Goal: Task Accomplishment & Management: Complete application form

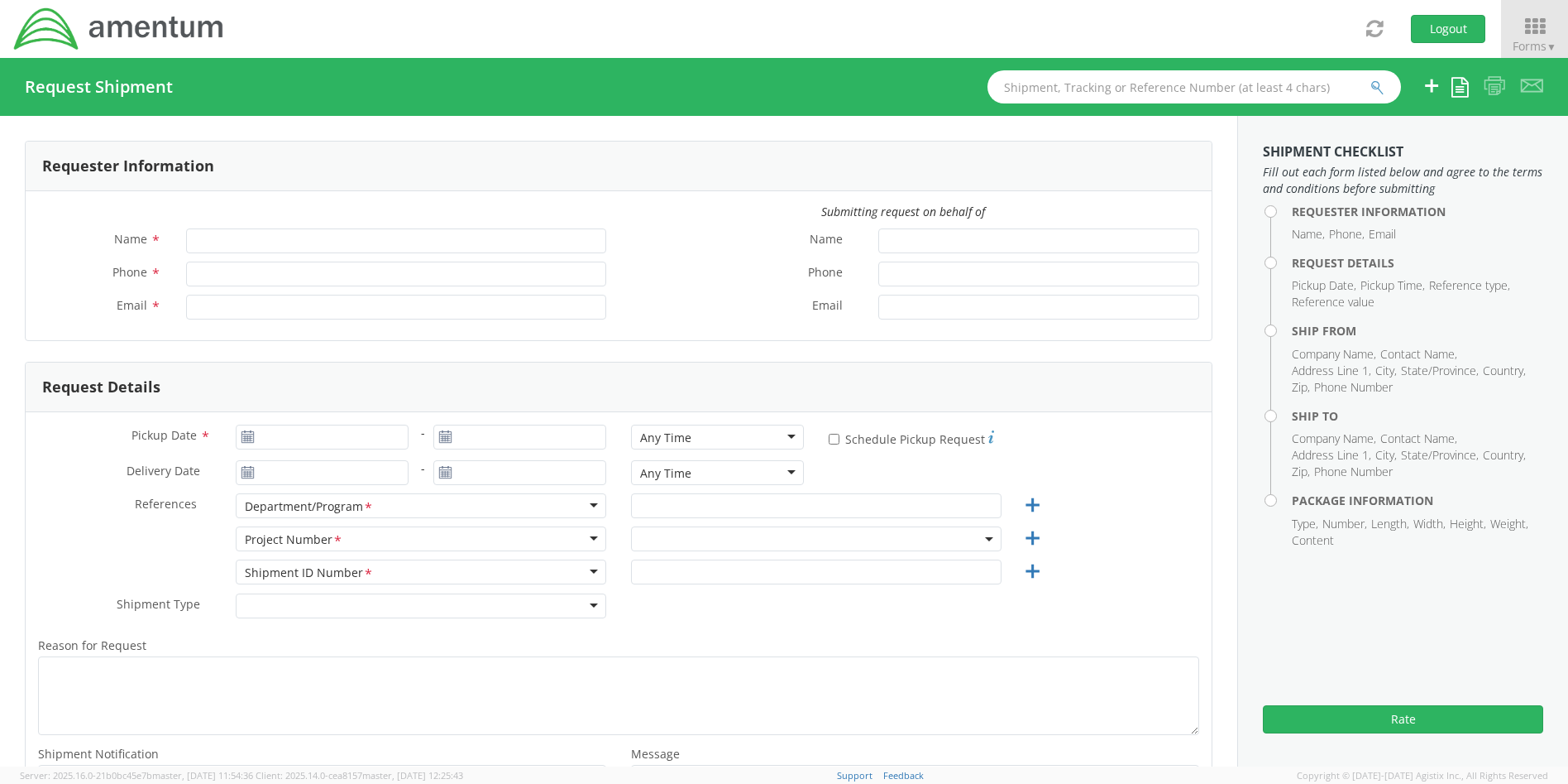
type input "[PERSON_NAME]"
type input "4437371259"
type input "[PERSON_NAME][EMAIL_ADDRESS][PERSON_NAME][DOMAIN_NAME]"
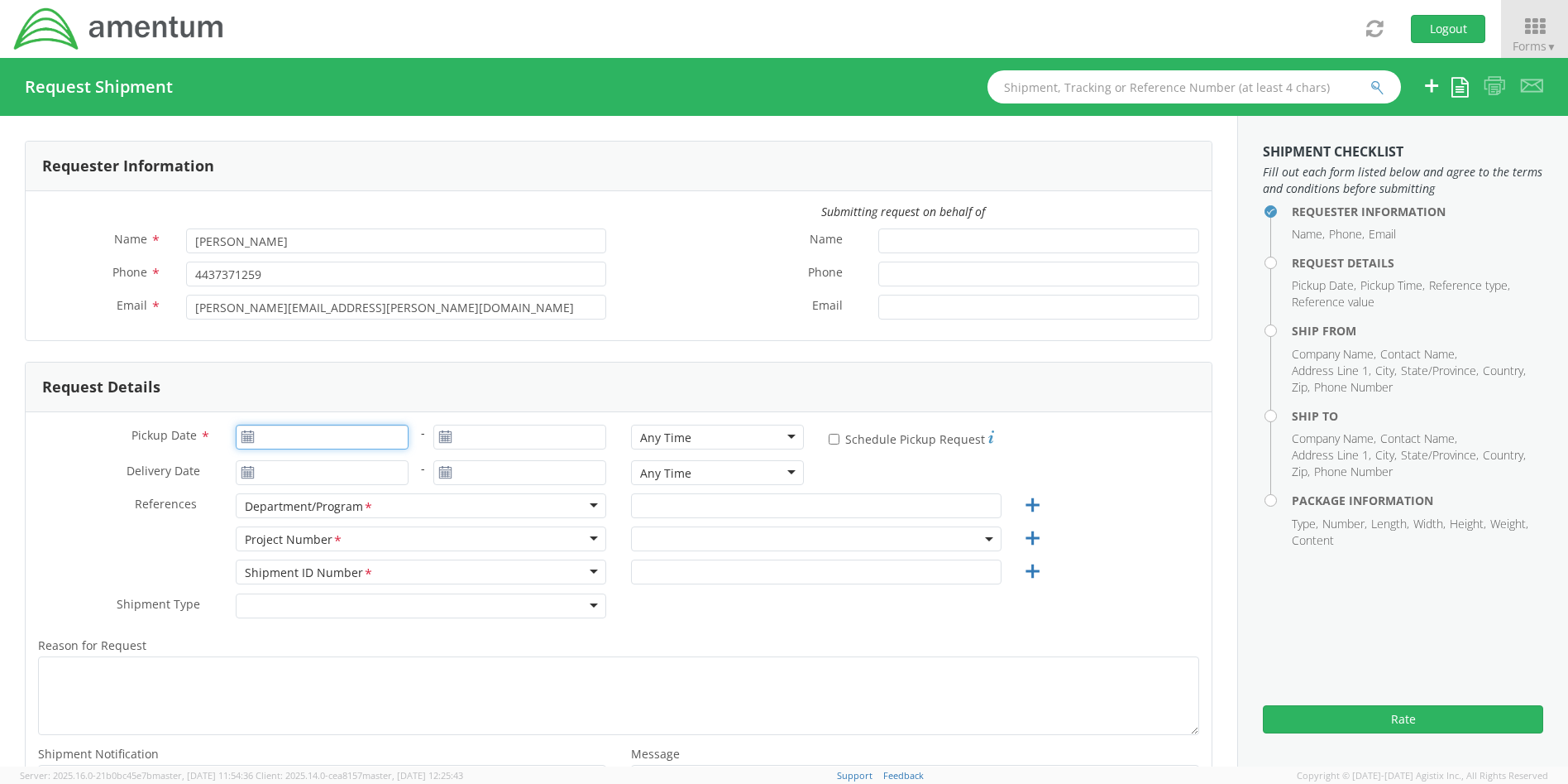
type input "[DATE]"
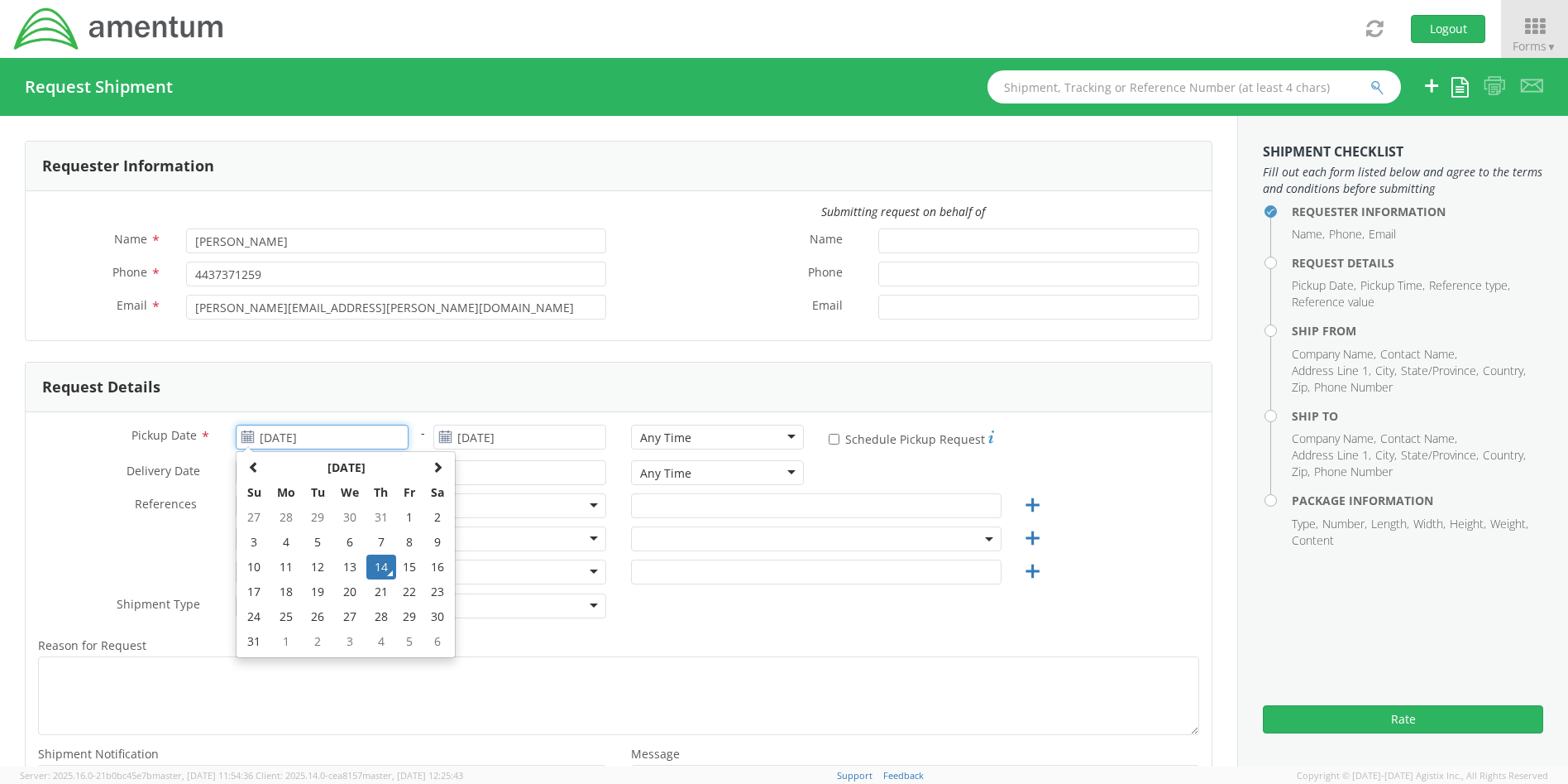
click at [329, 436] on input "[DATE]" at bounding box center [322, 437] width 173 height 25
click at [376, 565] on td "14" at bounding box center [381, 567] width 29 height 25
select select "4407.0.0001.0001.TVL"
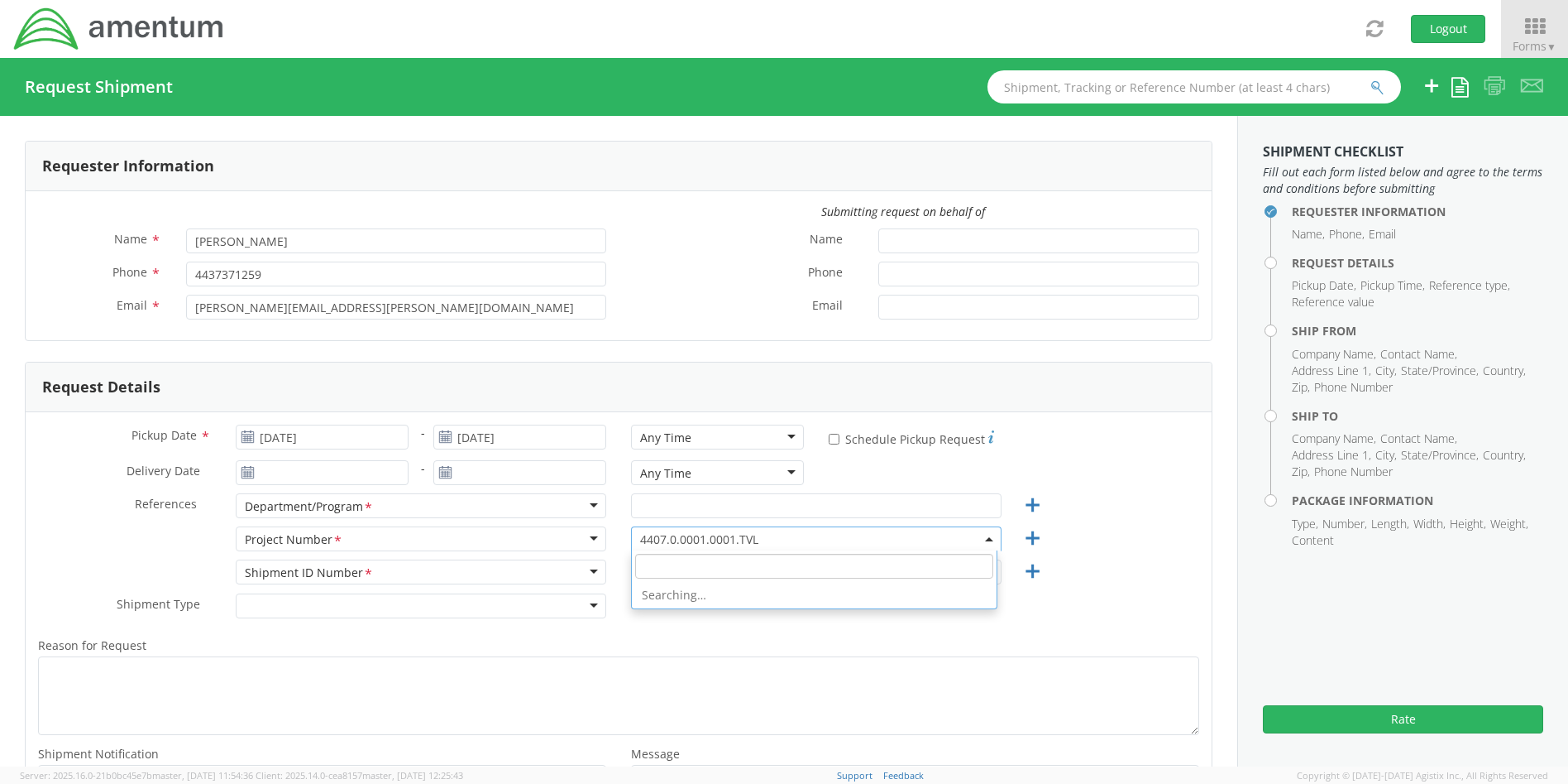
click at [770, 533] on span "4407.0.0001.0001.TVL" at bounding box center [815, 539] width 352 height 15
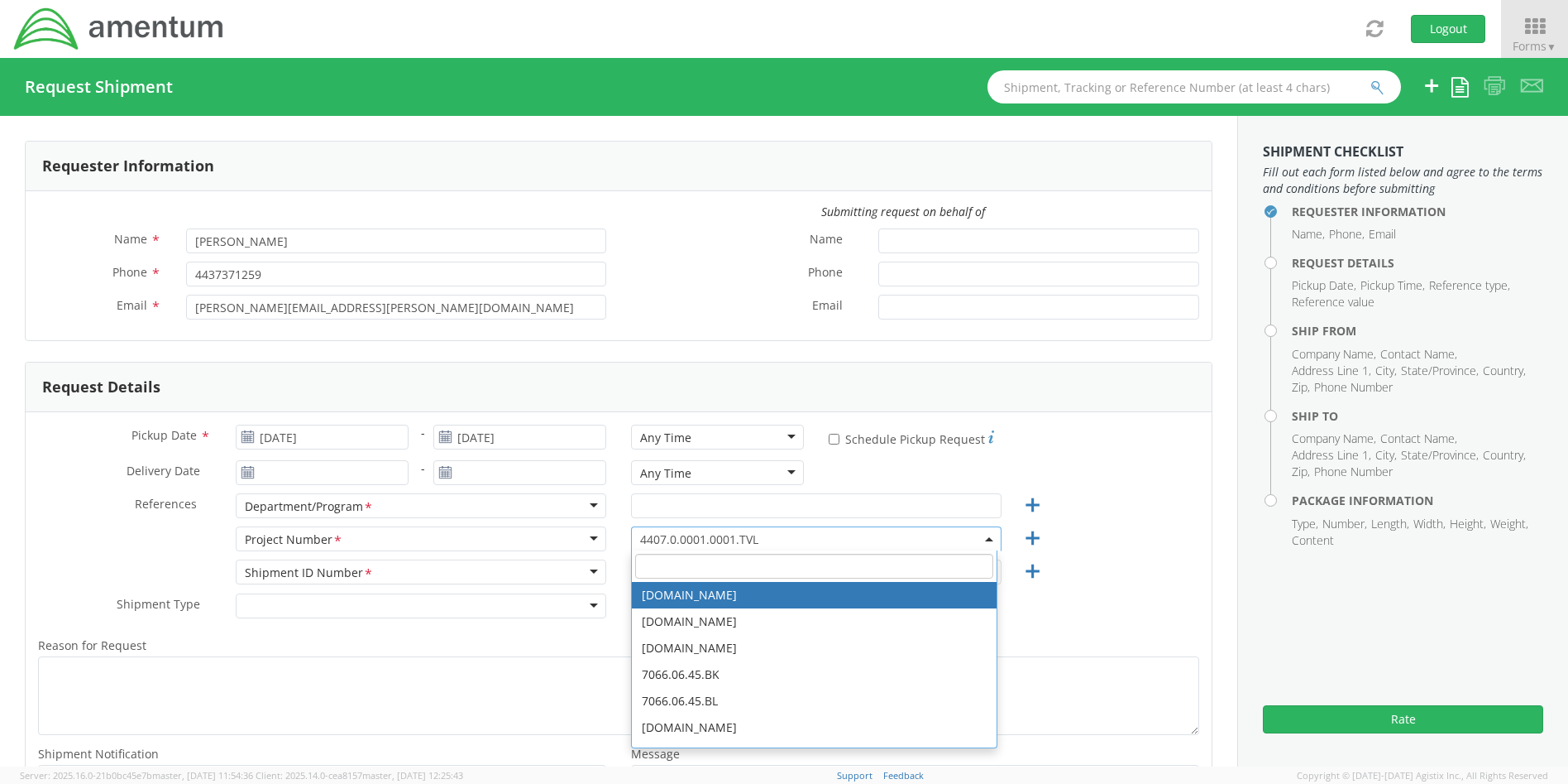
click at [715, 564] on input "search" at bounding box center [813, 566] width 358 height 25
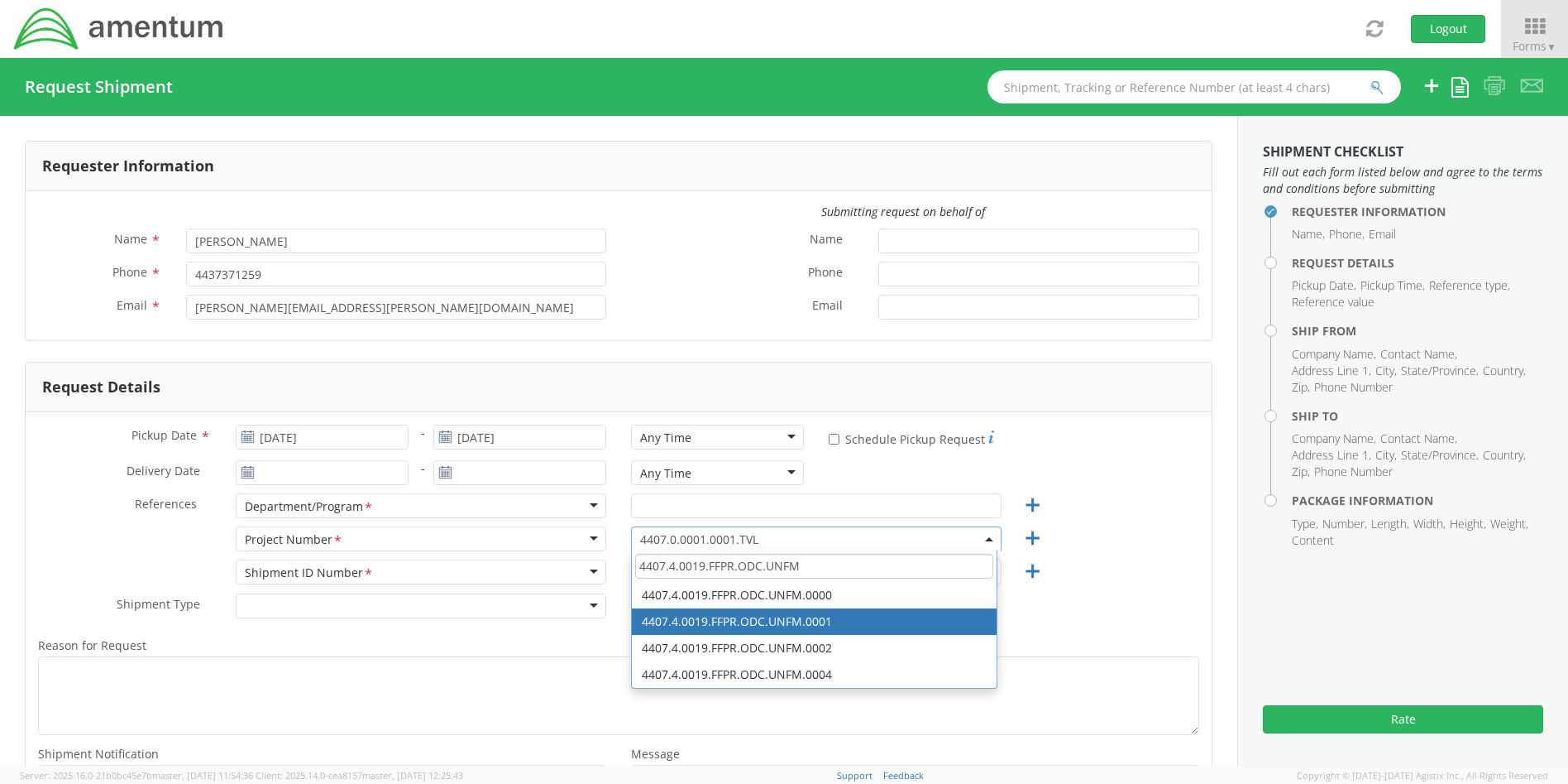
type input "4407.4.0019.FFPR.ODC.UNFM"
select select "4407.4.0019.FFPR.ODC.UNFM.0001"
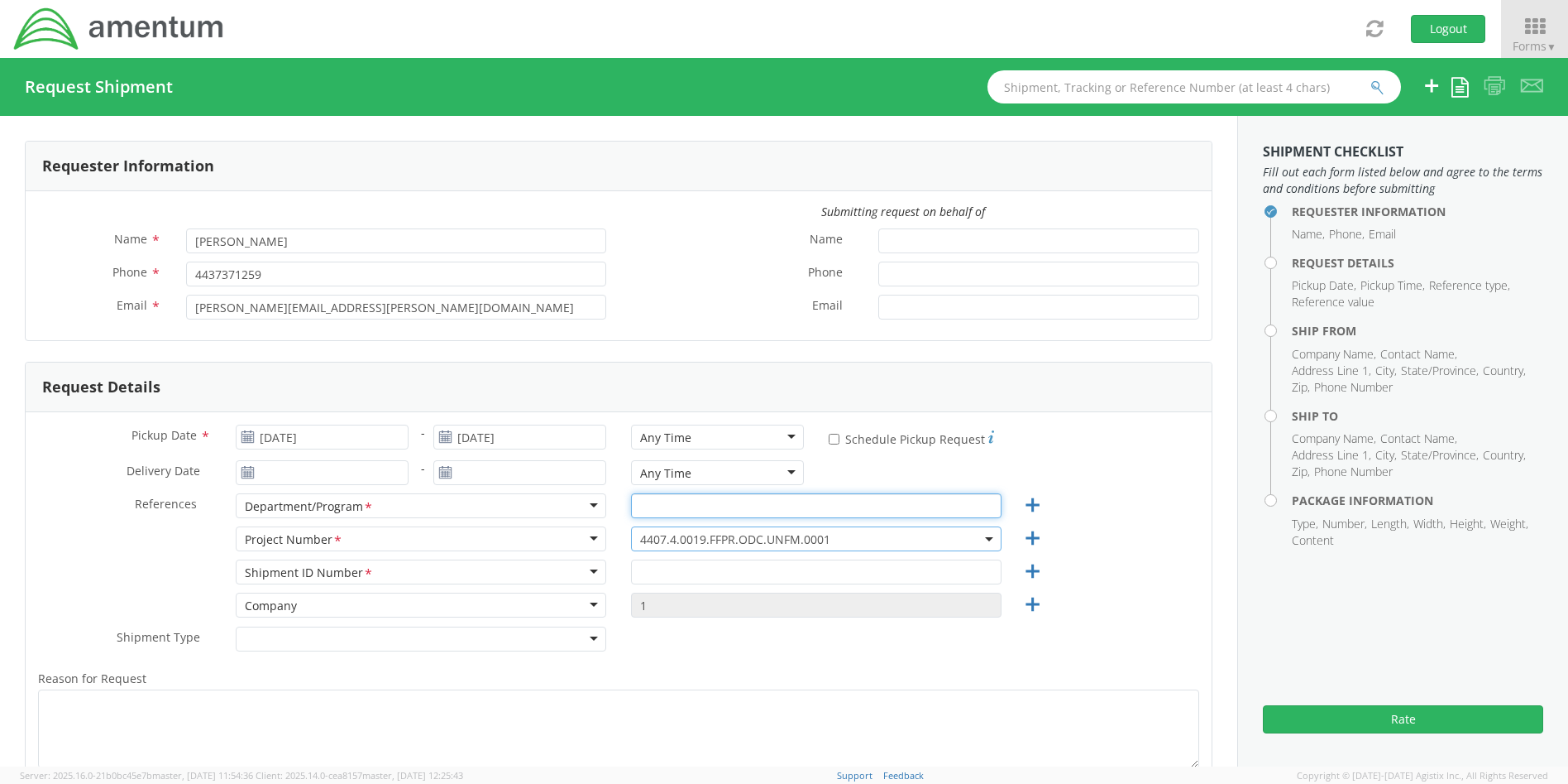
click at [696, 508] on input "text" at bounding box center [816, 506] width 370 height 25
type input "UNIFORMS"
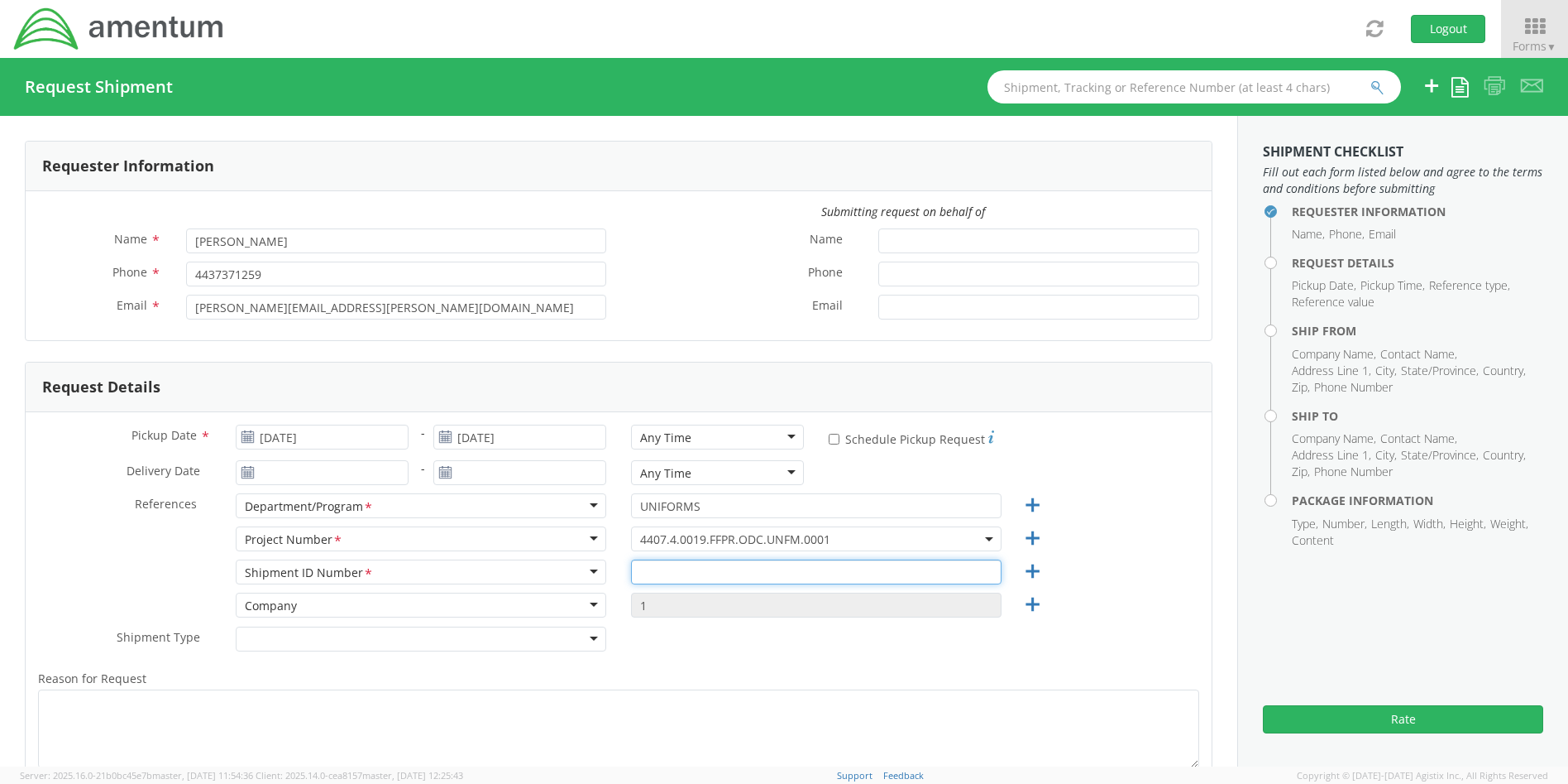
click at [701, 569] on input "text" at bounding box center [816, 572] width 370 height 25
type input "4437371259"
click at [1154, 590] on div "Shipment ID Number <span class="required">*</span> Shipment ID Number * Account…" at bounding box center [619, 576] width 1186 height 33
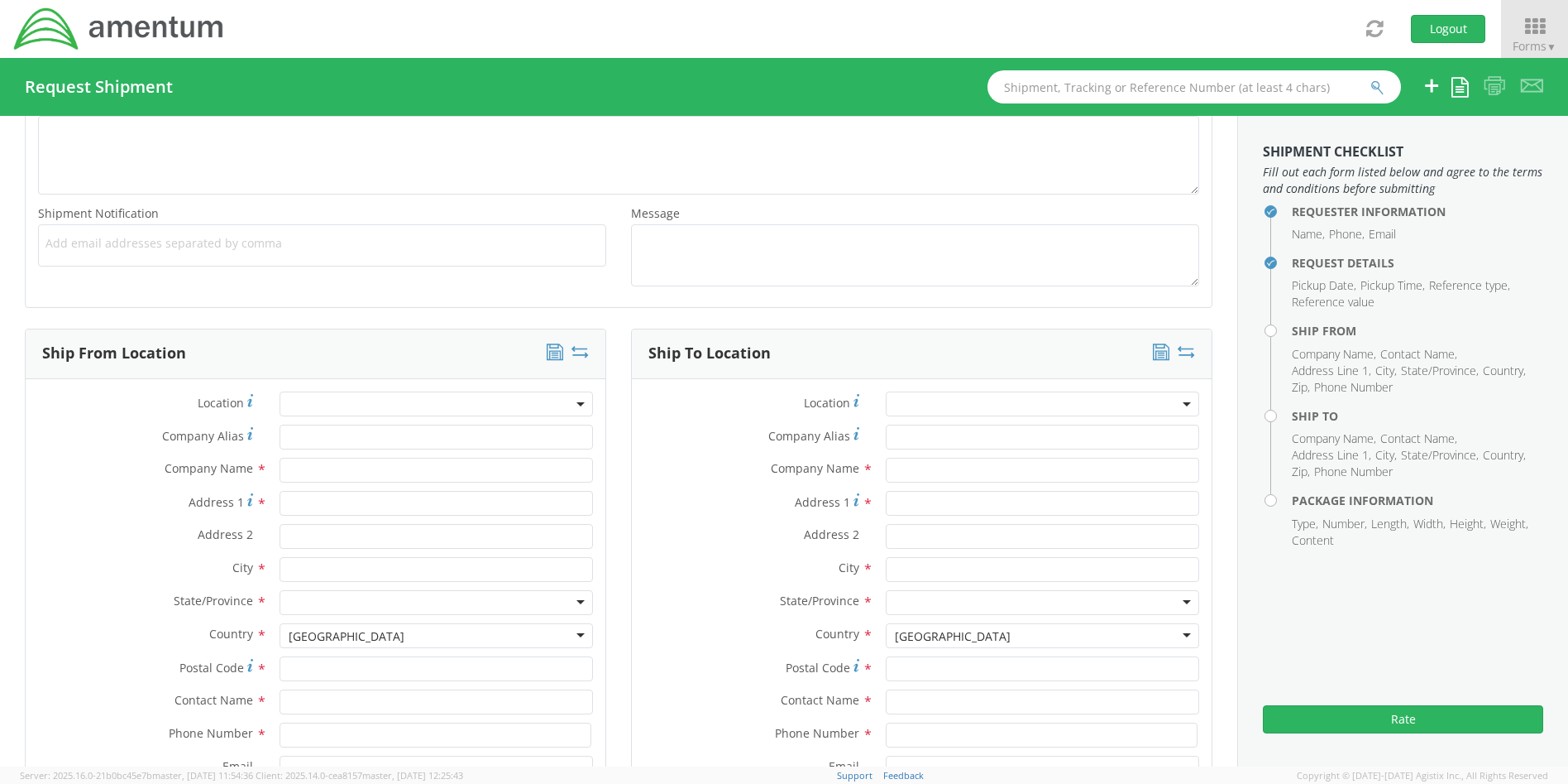
scroll to position [662, 0]
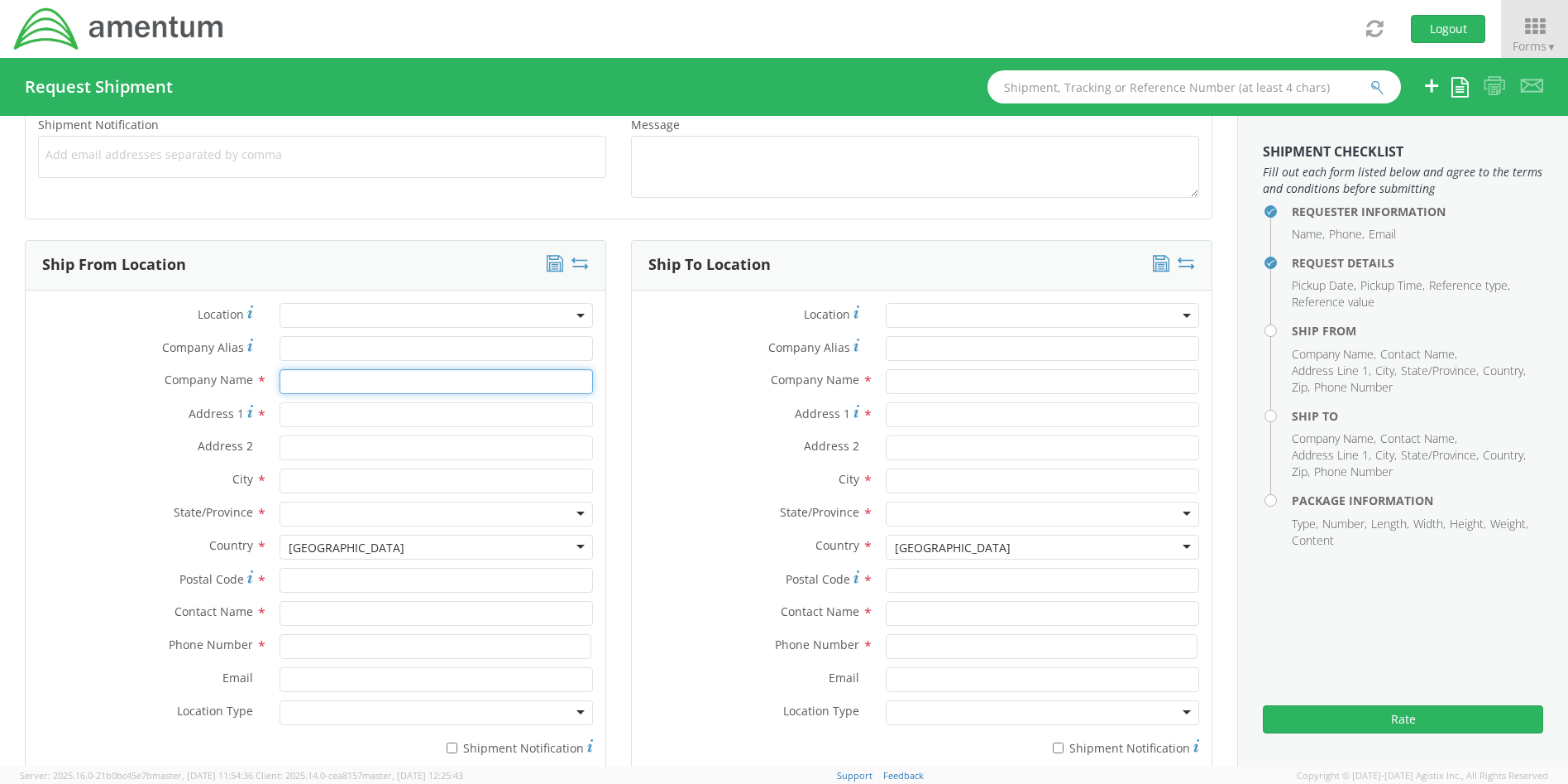
click at [310, 386] on input "text" at bounding box center [435, 382] width 314 height 25
type input "Amentum"
type input "[STREET_ADDRESS]"
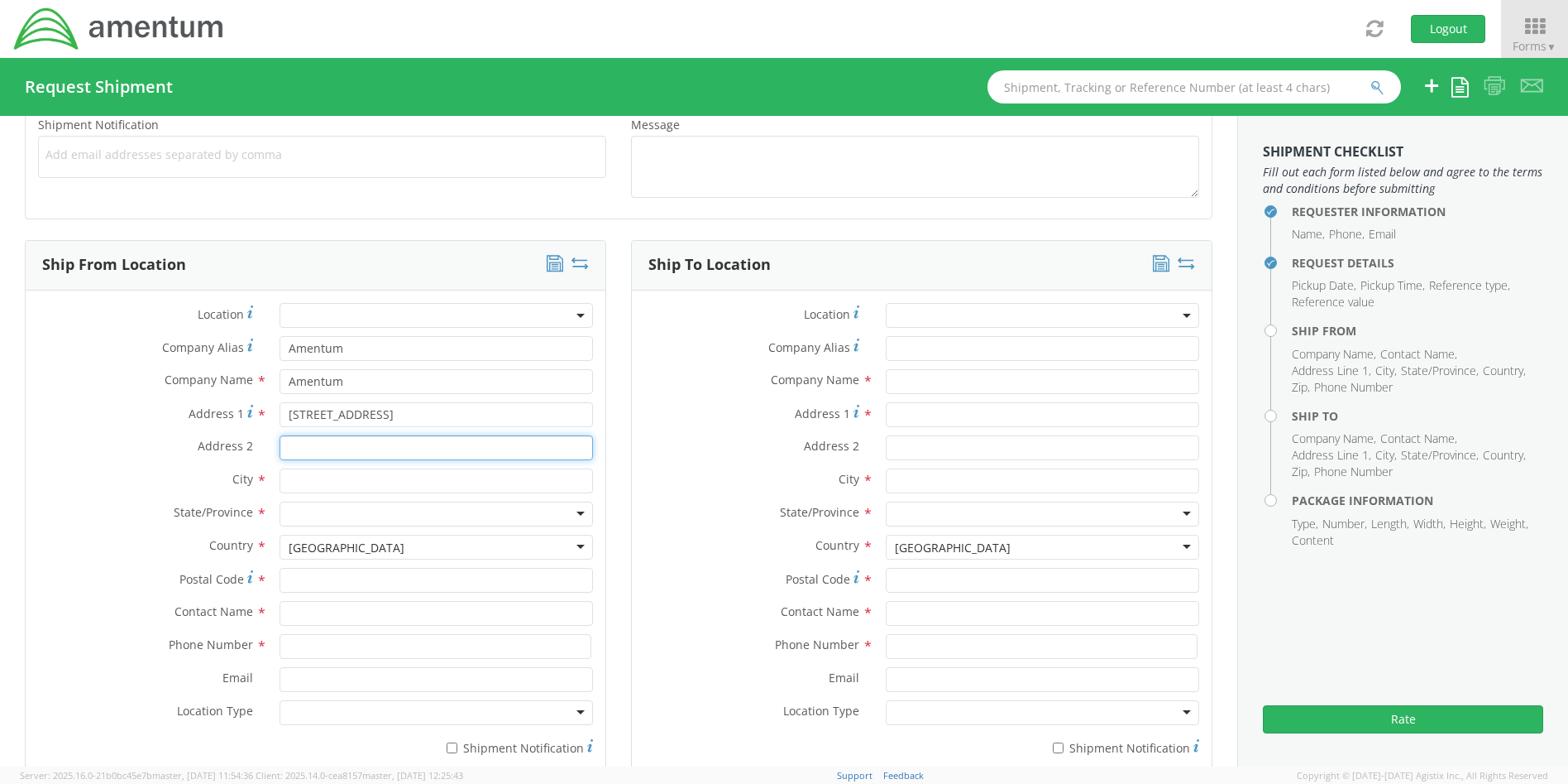
type input "Suite 400"
type input "[PERSON_NAME]"
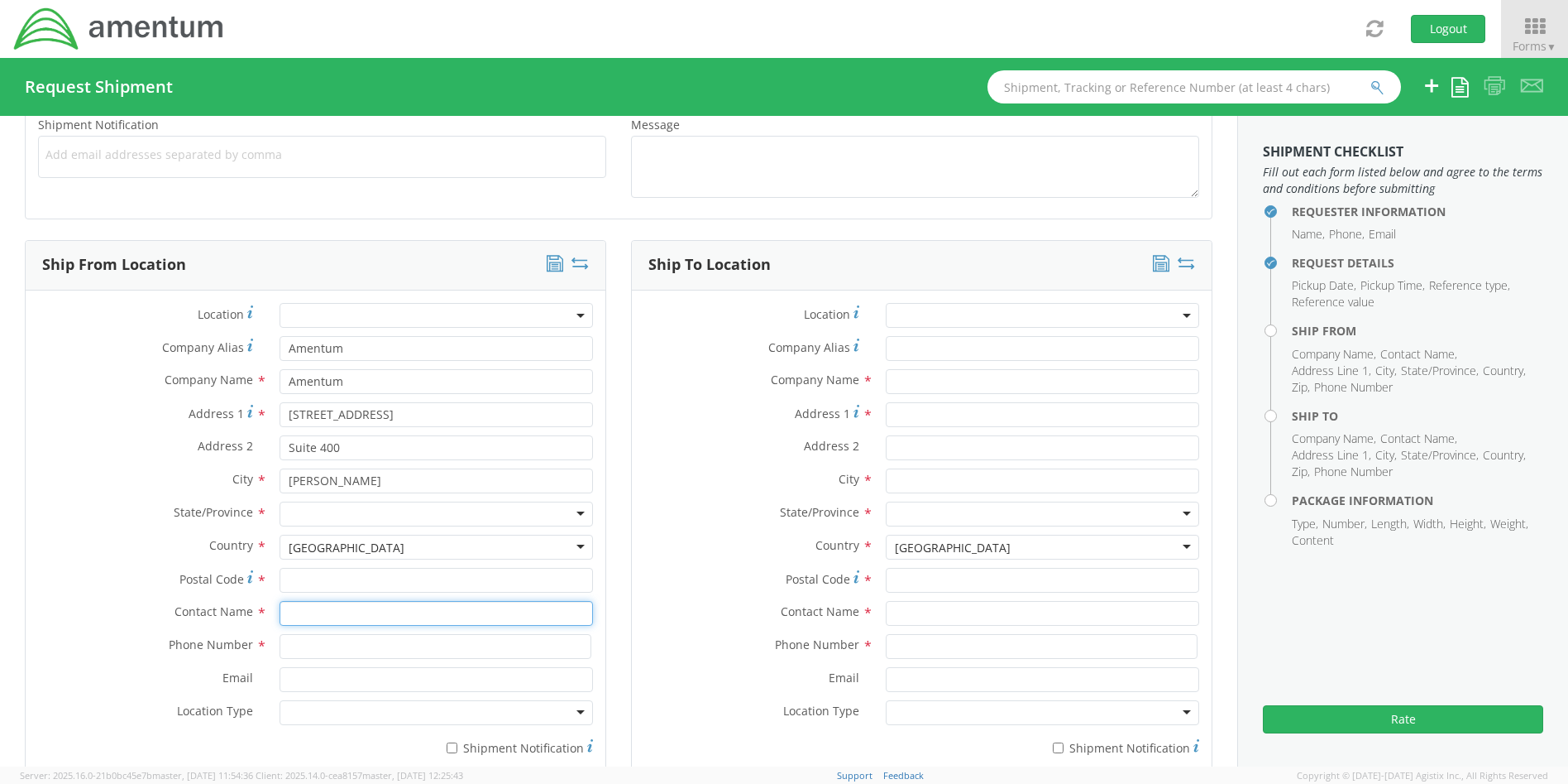
click at [315, 621] on input "text" at bounding box center [435, 613] width 314 height 25
type input "[PERSON_NAME]"
type input "21044"
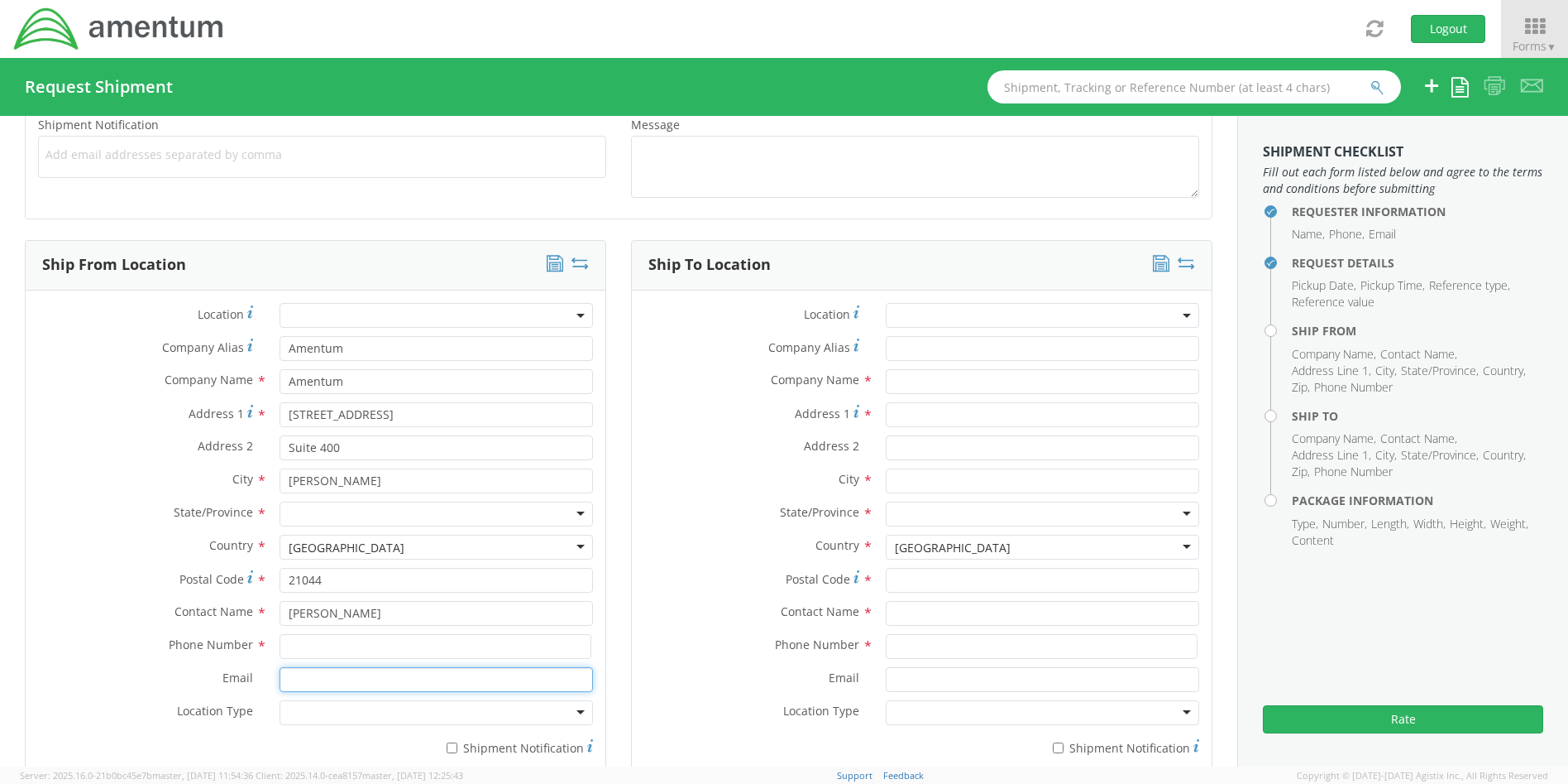
type input "[PERSON_NAME][EMAIL_ADDRESS][PERSON_NAME][DOMAIN_NAME]"
type input "Amentum"
drag, startPoint x: 347, startPoint y: 577, endPoint x: 259, endPoint y: 575, distance: 88.0
click at [259, 575] on div "Postal Code * 21044" at bounding box center [316, 581] width 580 height 25
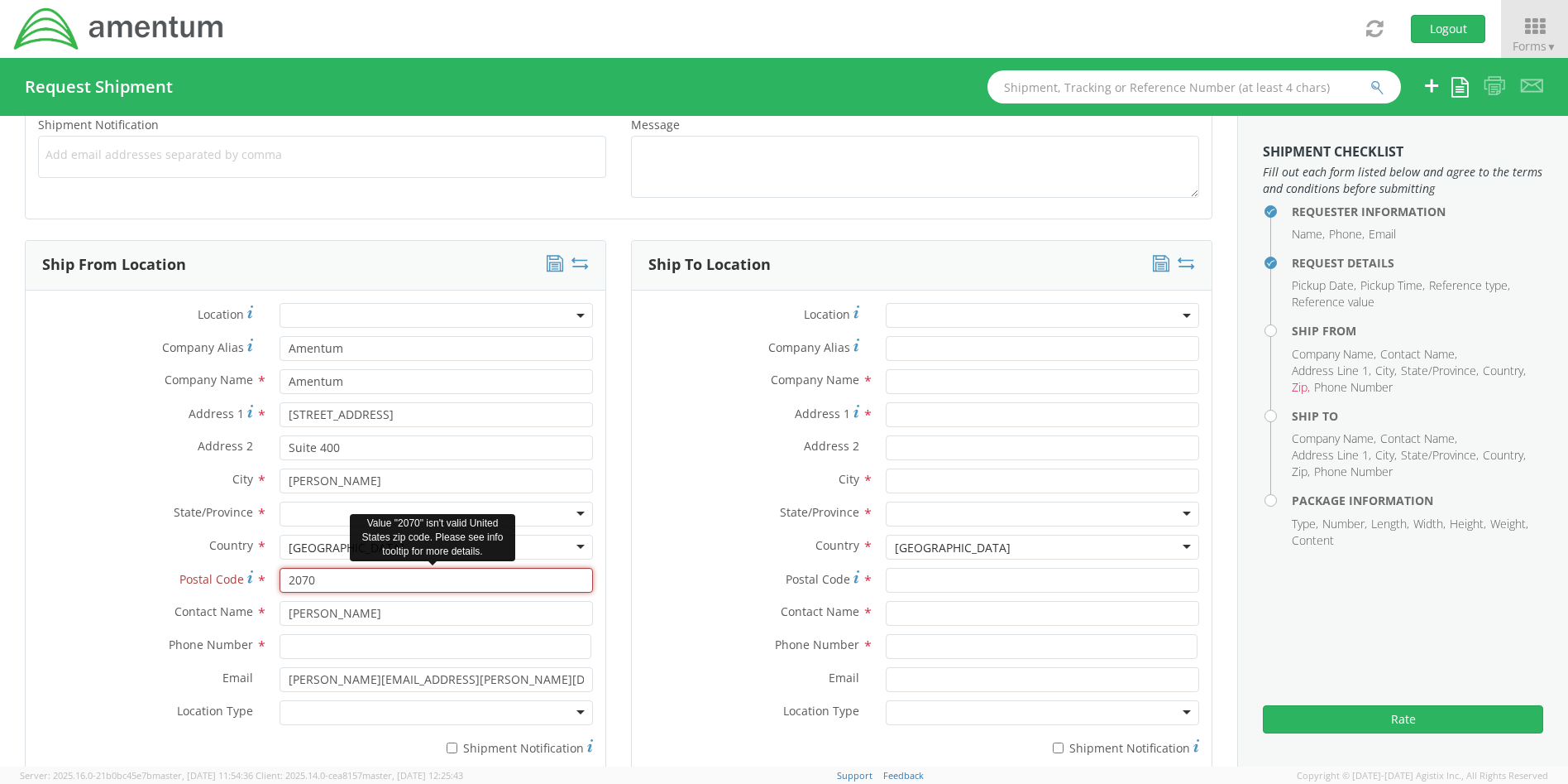
type input "20701"
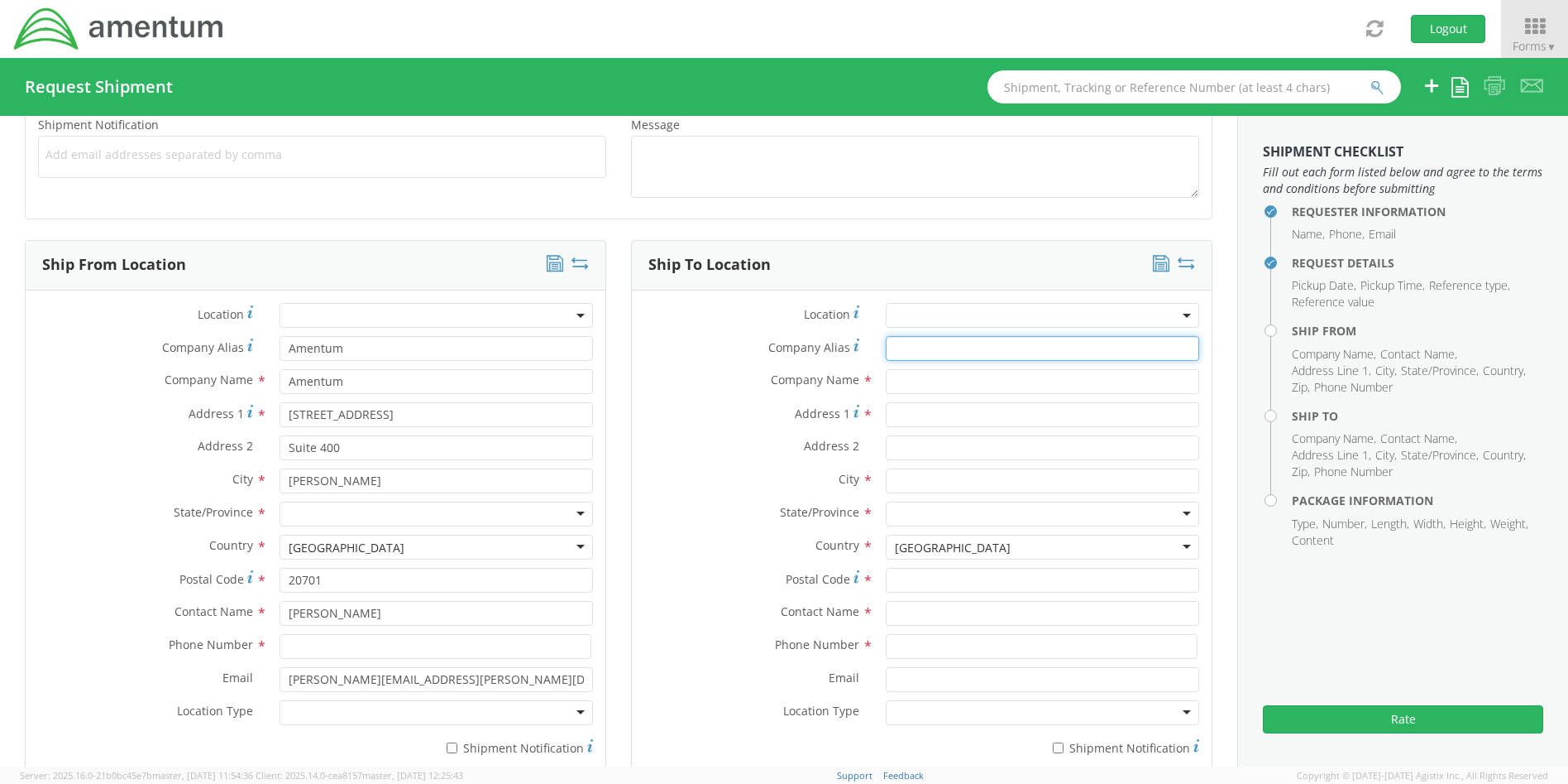
type input "Amentum"
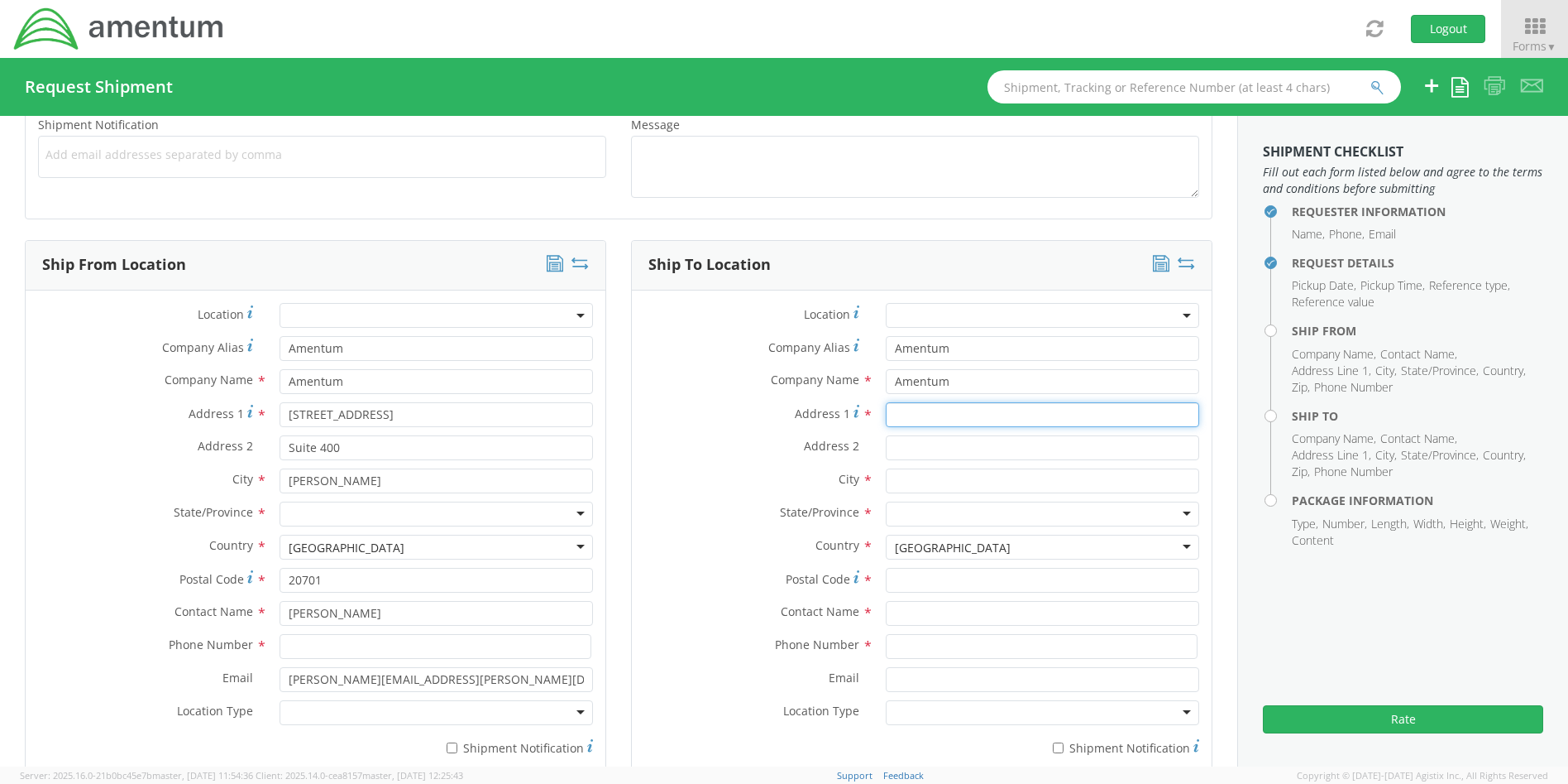
type input "[STREET_ADDRESS]"
type input "Suite 400"
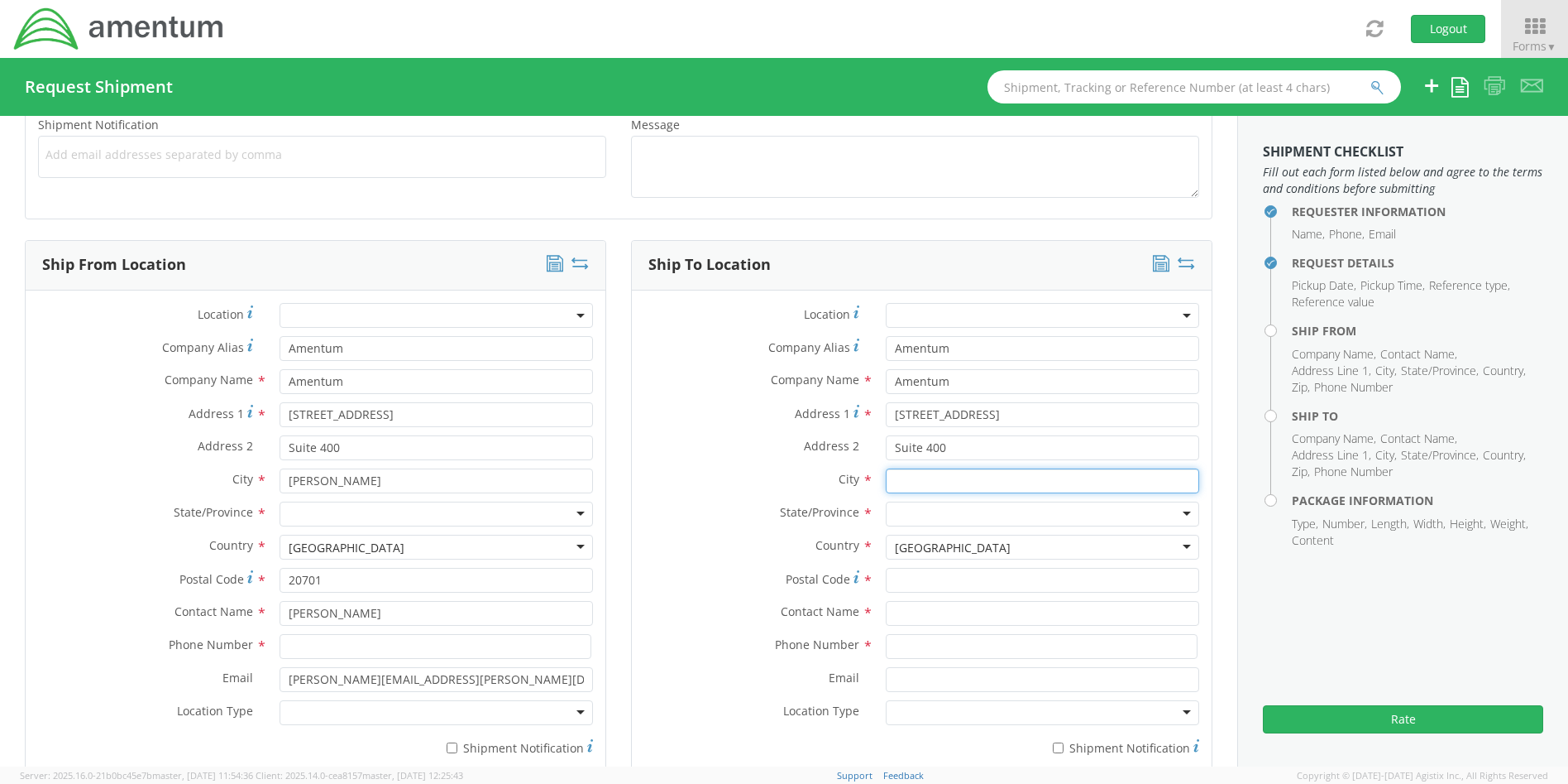
type input "[PERSON_NAME]"
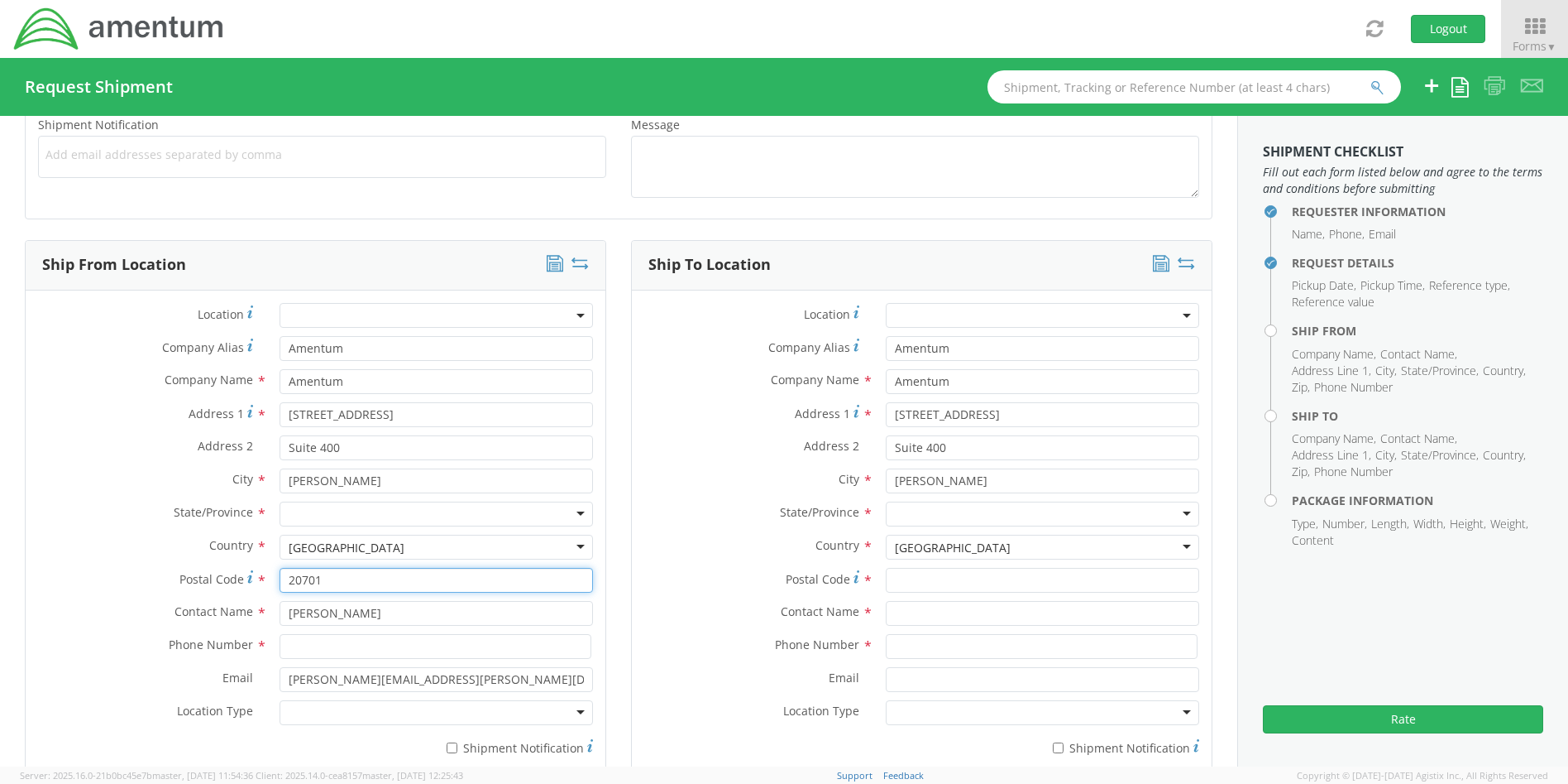
type input "20701"
click at [632, 526] on div "State/Province * [US_STATE] [US_STATE] [US_STATE] [US_STATE] Armed Forces Ameri…" at bounding box center [922, 518] width 580 height 33
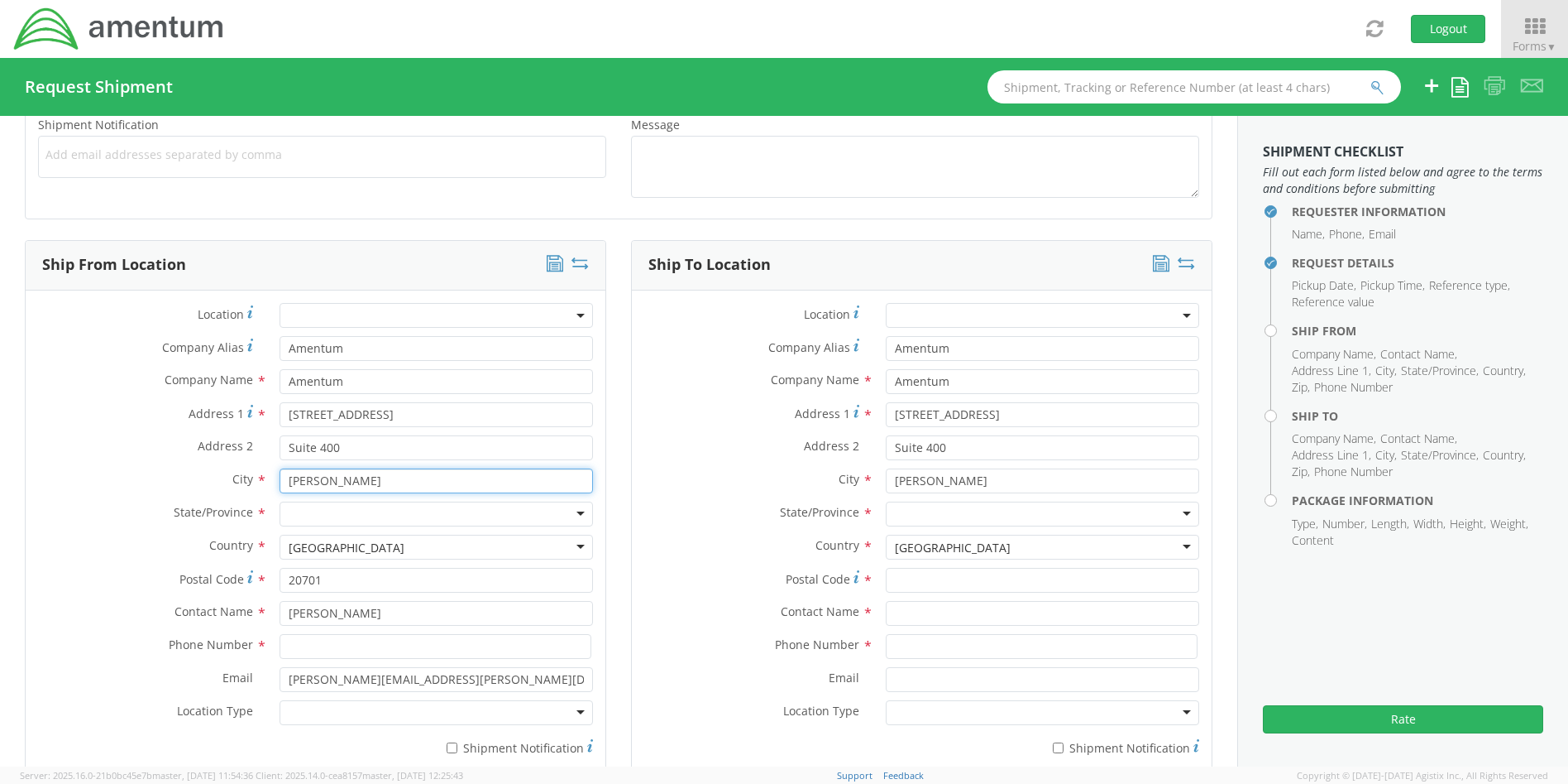
drag, startPoint x: 362, startPoint y: 484, endPoint x: 274, endPoint y: 475, distance: 88.5
click at [274, 475] on div "[PERSON_NAME]" at bounding box center [436, 481] width 339 height 25
type input "a"
type input "[GEOGRAPHIC_DATA]"
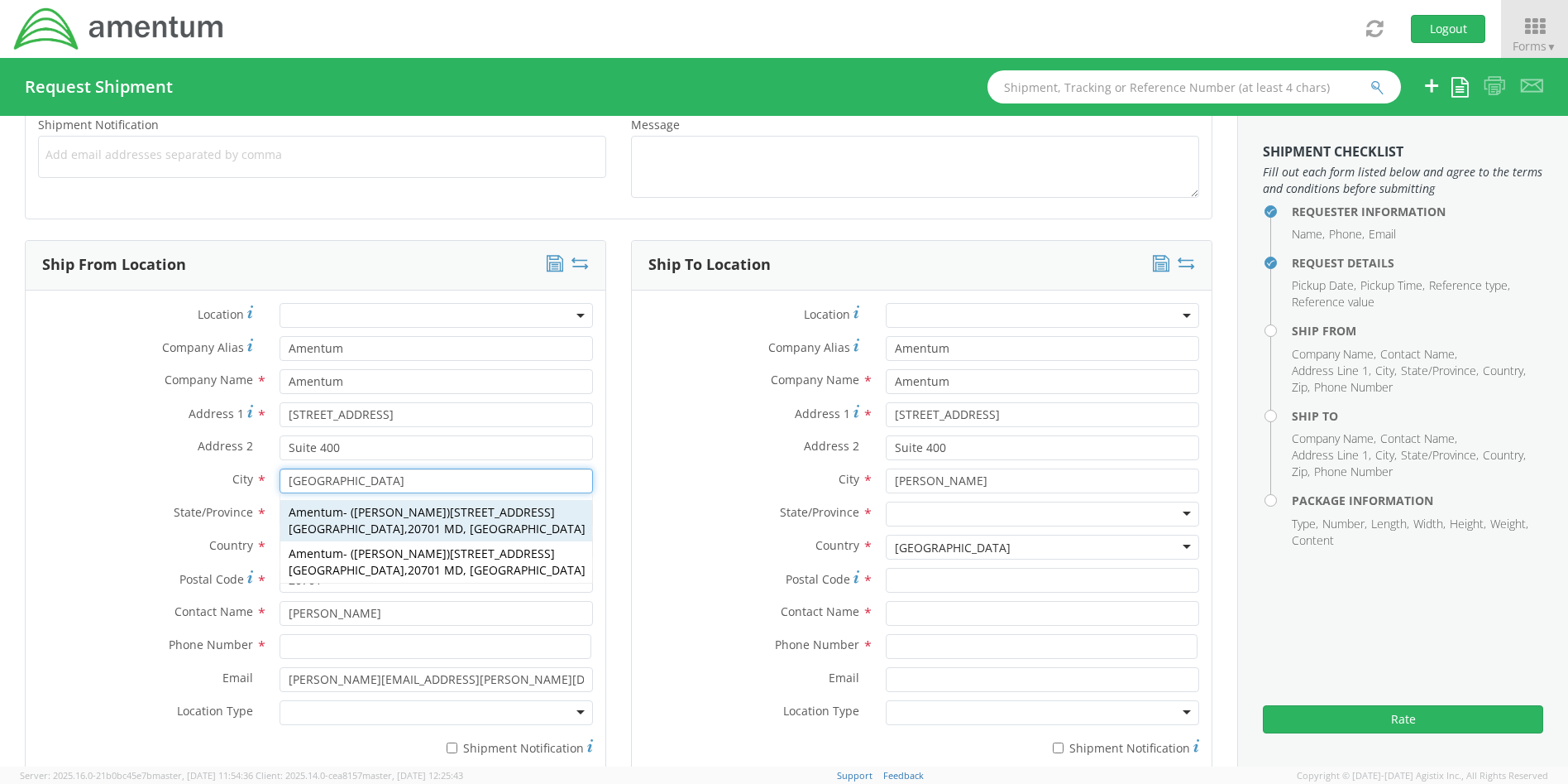
click at [322, 504] on span "Amentum" at bounding box center [316, 511] width 55 height 15
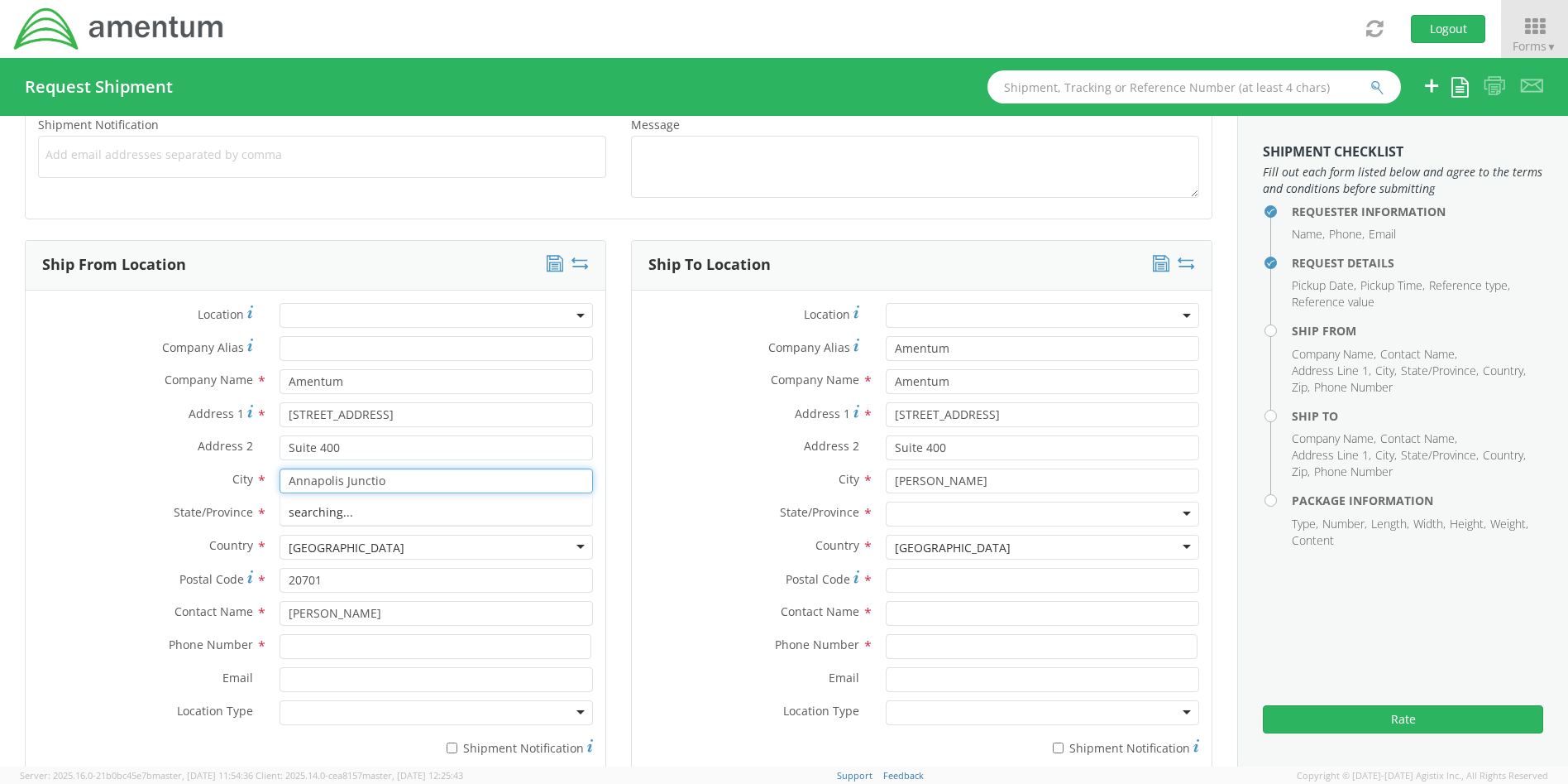
type input "[GEOGRAPHIC_DATA]"
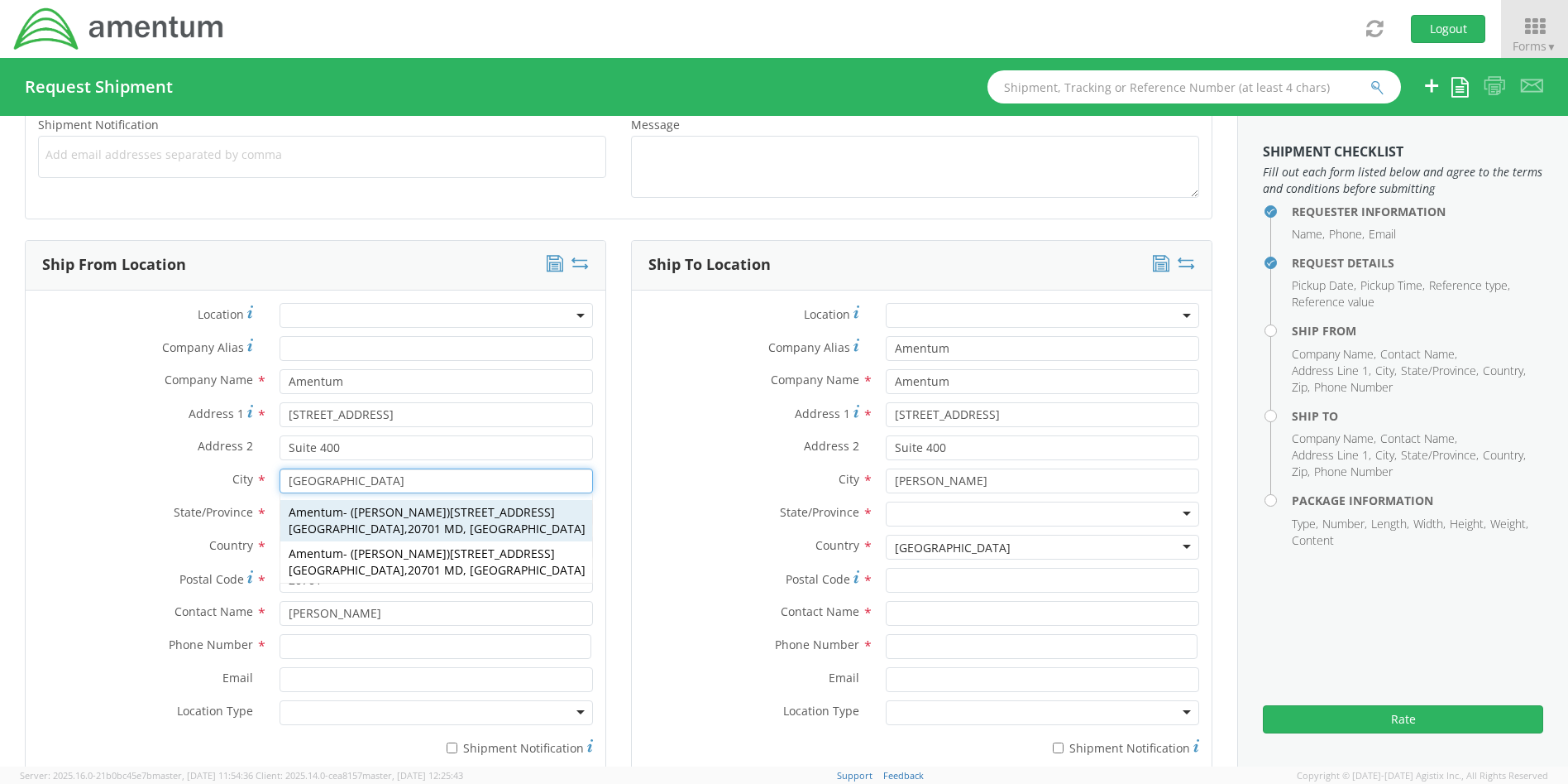
click at [548, 517] on span "[STREET_ADDRESS]" at bounding box center [422, 520] width 267 height 33
type input "[GEOGRAPHIC_DATA]"
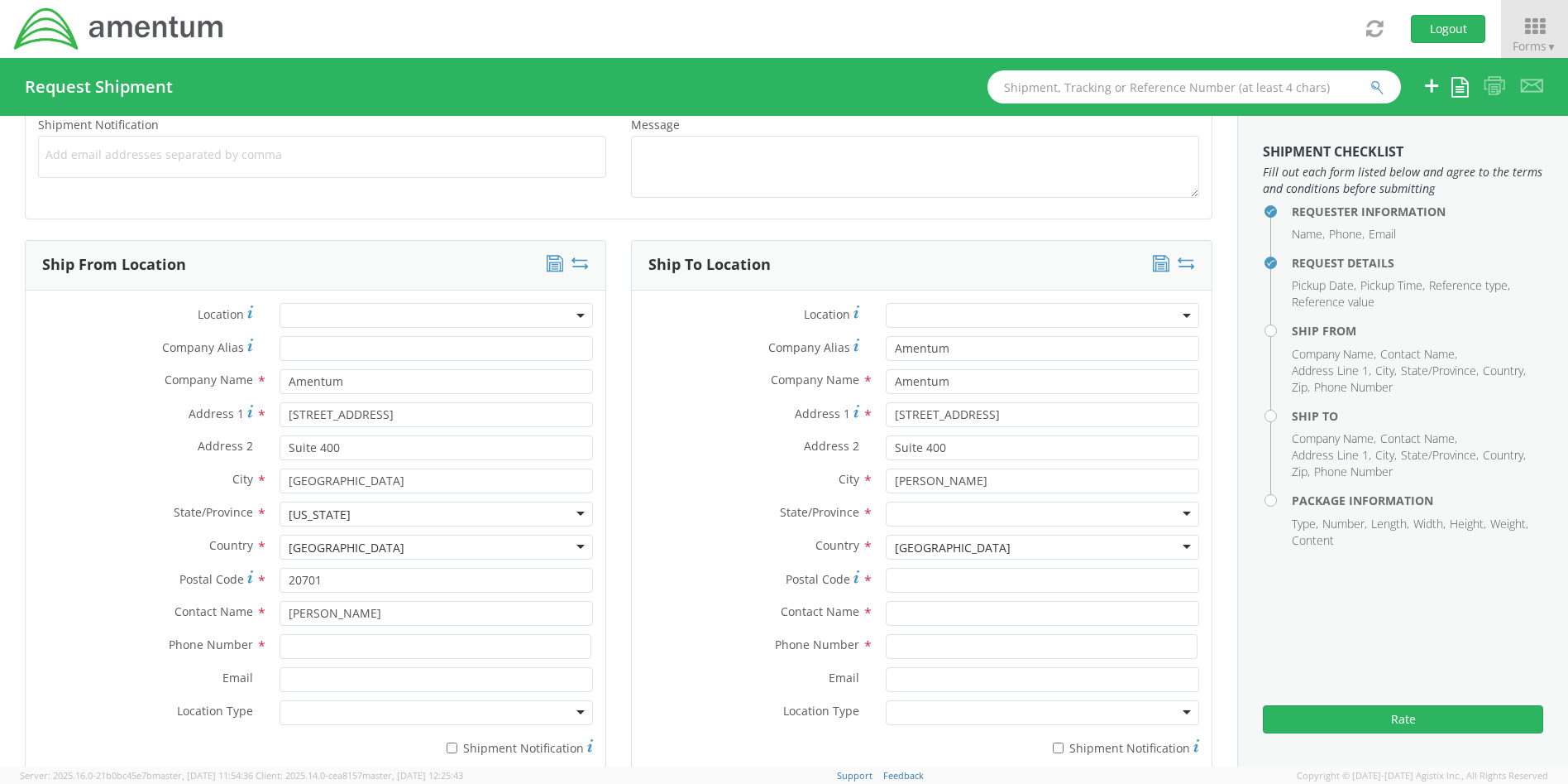
click at [602, 499] on div "Ship From Location Location * Company Alias * Company Name * Amentum searching.…" at bounding box center [316, 519] width 606 height 558
click at [330, 646] on input at bounding box center [434, 647] width 312 height 25
type input "4437371259"
click at [623, 605] on div "Ship To Location Location * Company Alias * Amentum Company Name * Amentum sear…" at bounding box center [922, 519] width 606 height 558
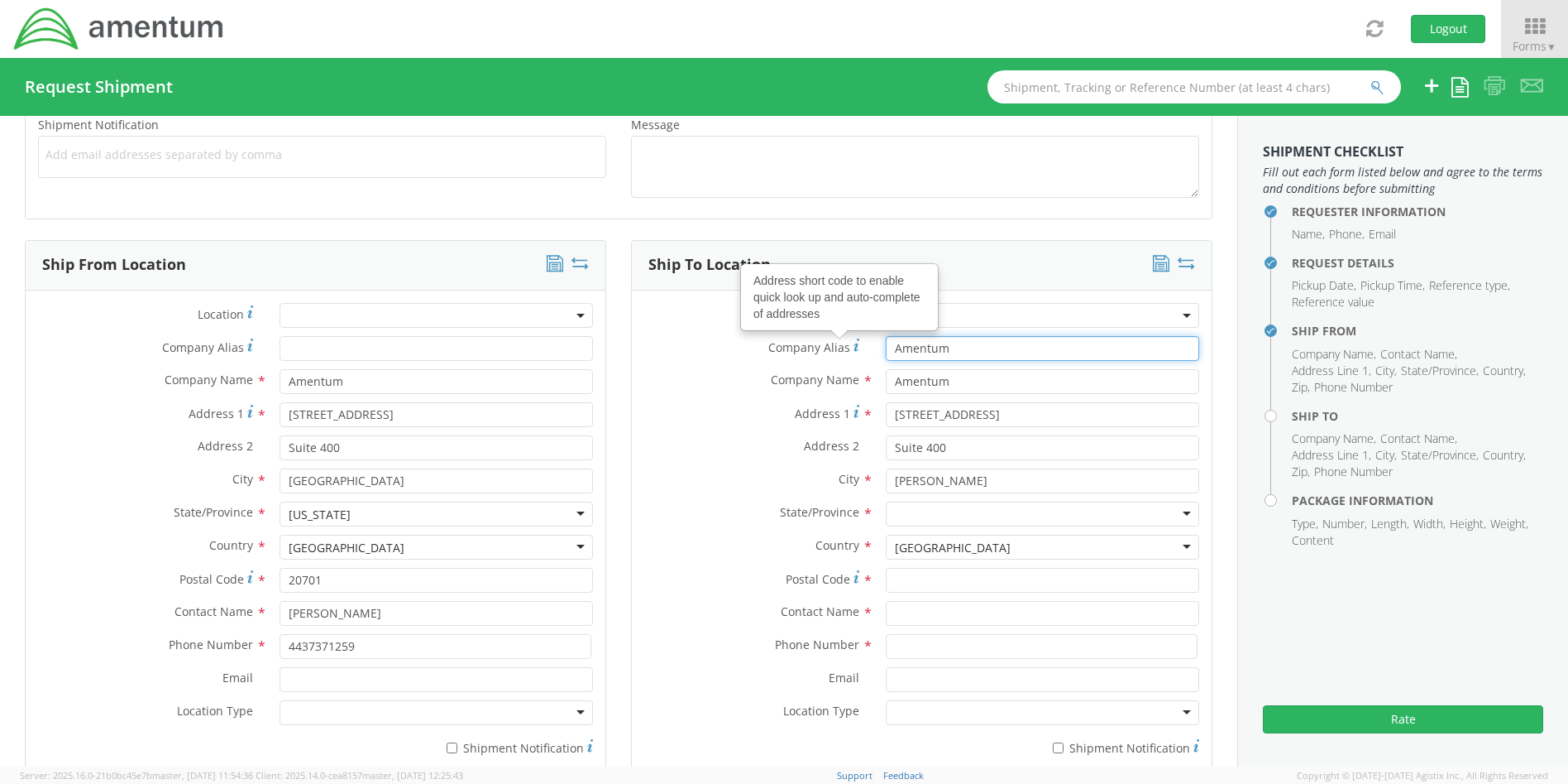
drag, startPoint x: 989, startPoint y: 357, endPoint x: 841, endPoint y: 343, distance: 148.7
click at [841, 343] on div "Company Alias Address short code to enable quick look up and auto-complete of a…" at bounding box center [922, 348] width 580 height 25
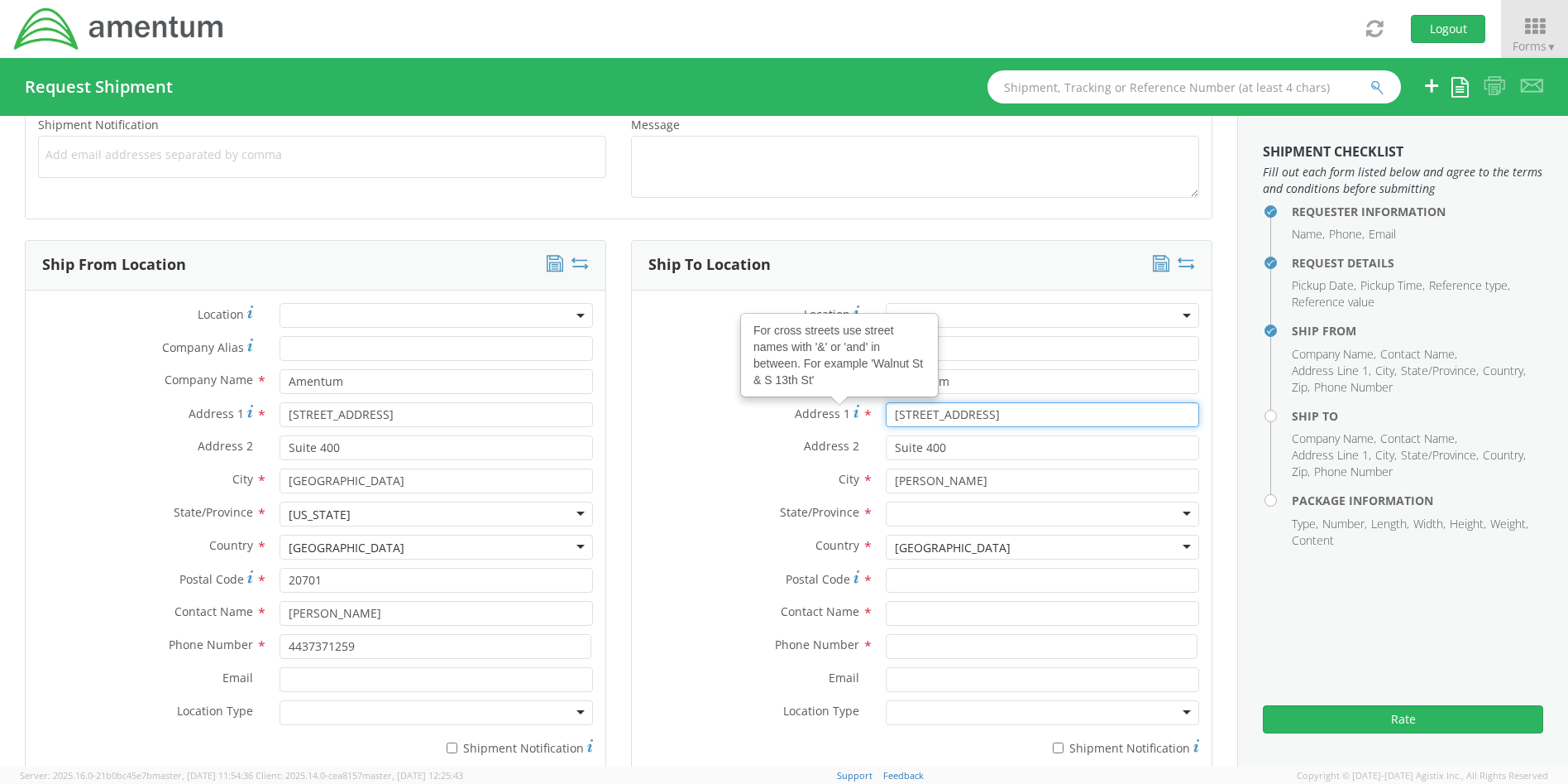
drag, startPoint x: 1070, startPoint y: 414, endPoint x: 838, endPoint y: 415, distance: 232.0
click at [838, 415] on div "Address 1 For cross streets use street names with '&' or 'and' in between. For …" at bounding box center [922, 415] width 580 height 25
type input "[STREET_ADDRESS]"
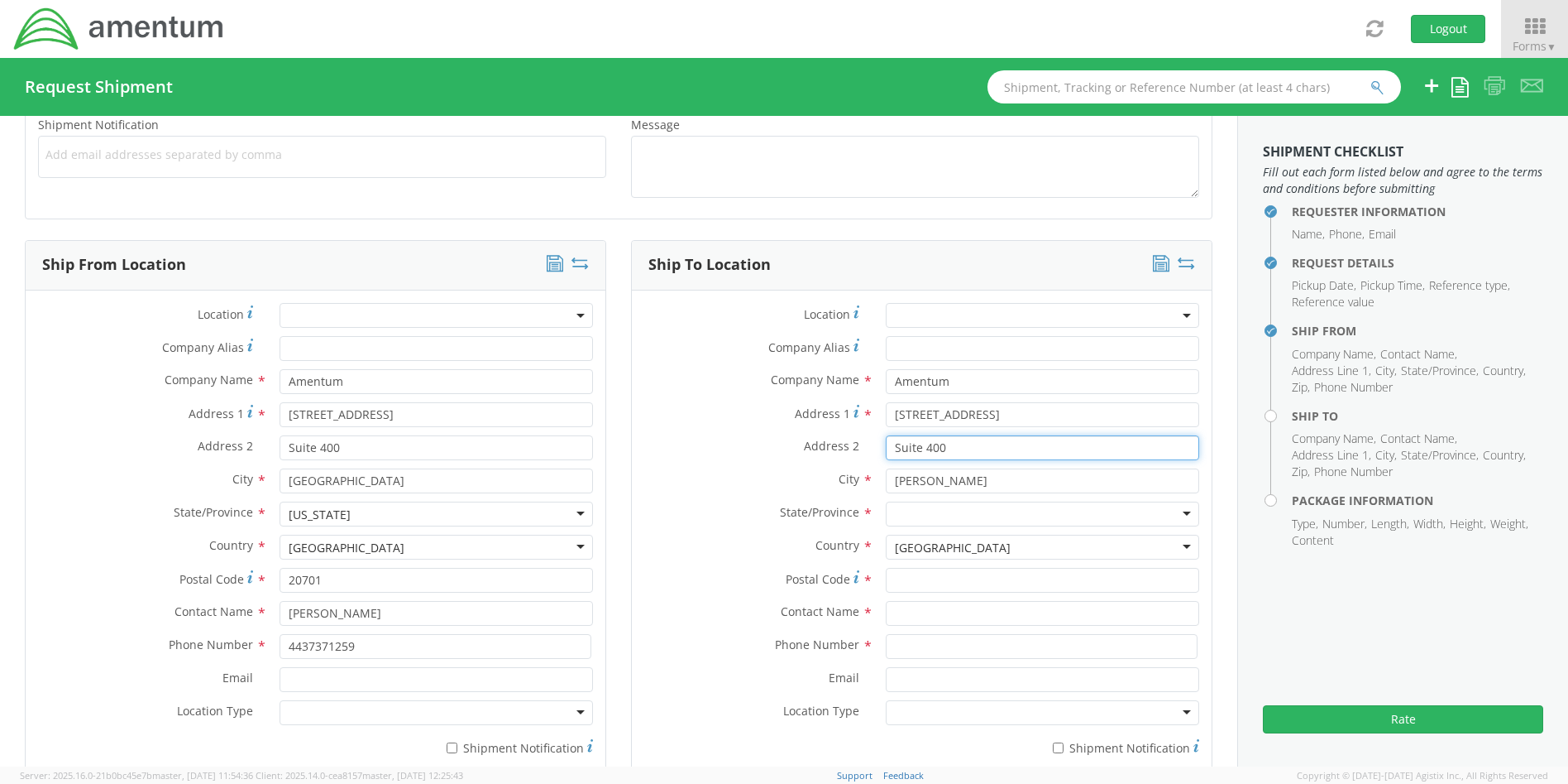
drag, startPoint x: 971, startPoint y: 453, endPoint x: 856, endPoint y: 452, distance: 115.0
click at [856, 452] on div "Address 2 * Suite 400" at bounding box center [922, 448] width 580 height 25
drag, startPoint x: 942, startPoint y: 484, endPoint x: 862, endPoint y: 486, distance: 80.0
click at [862, 486] on div "City * [PERSON_NAME]" at bounding box center [922, 481] width 580 height 25
type input "Riverton"
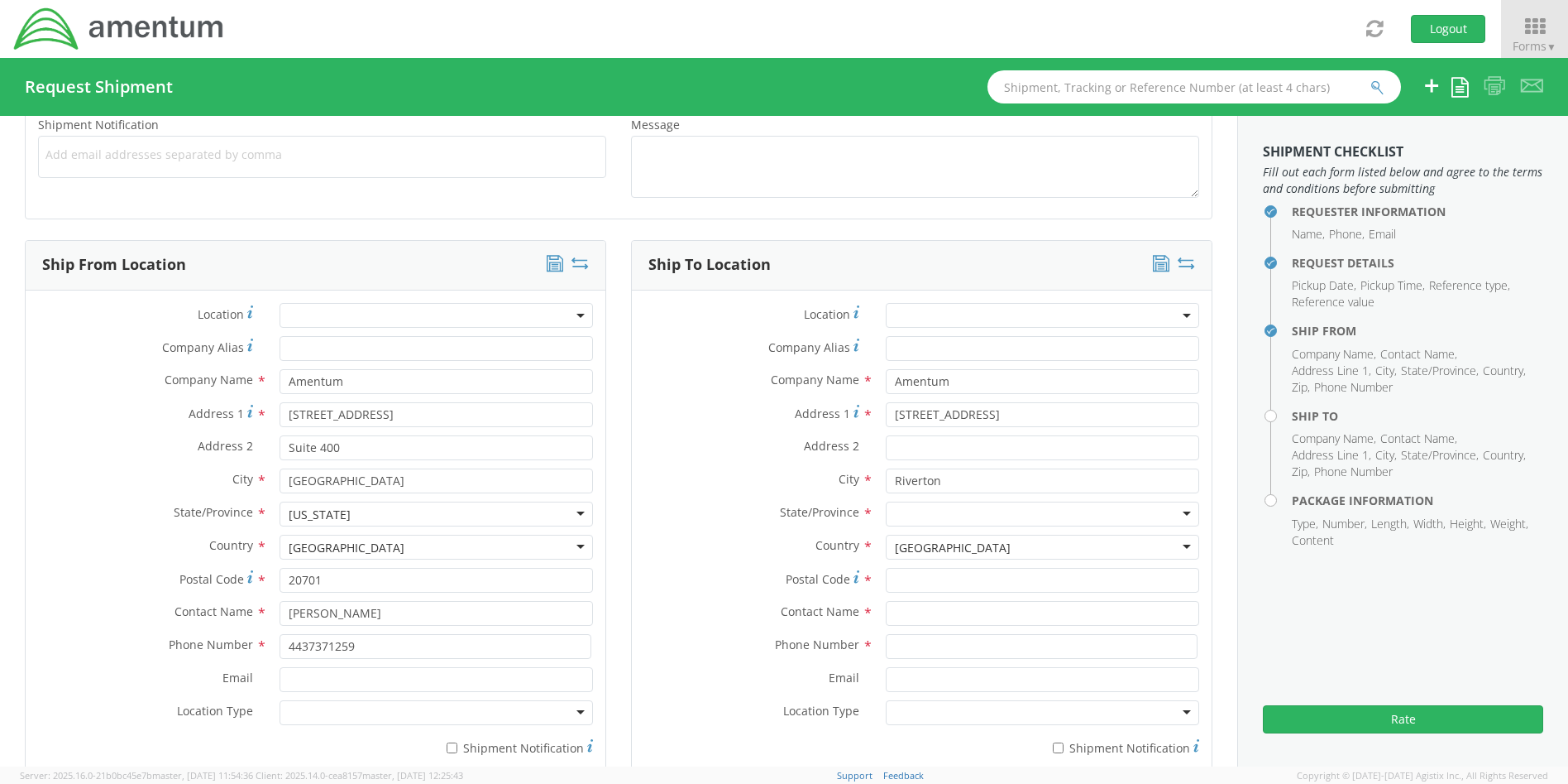
click at [940, 515] on div at bounding box center [1042, 514] width 314 height 25
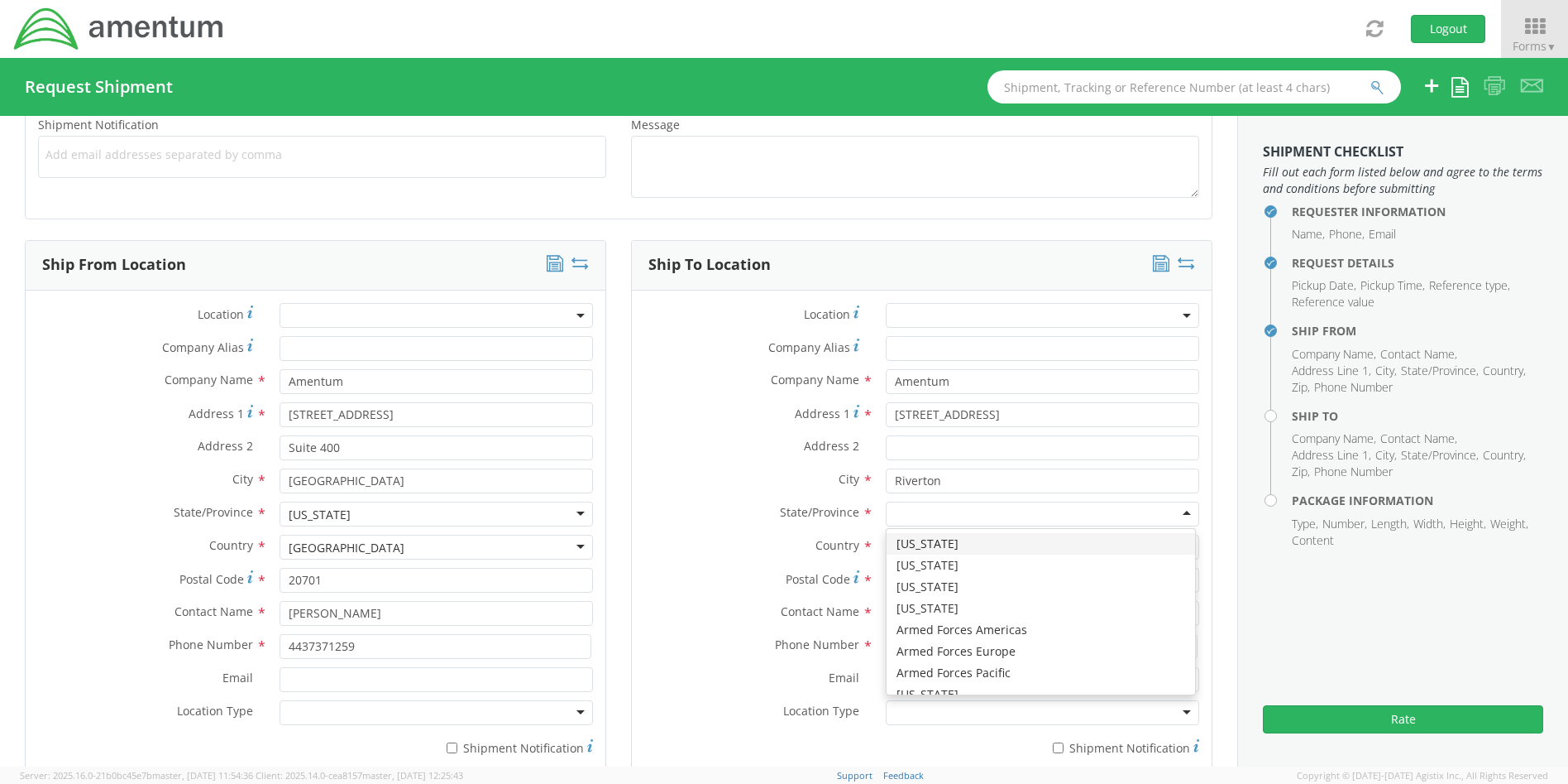
type input "u"
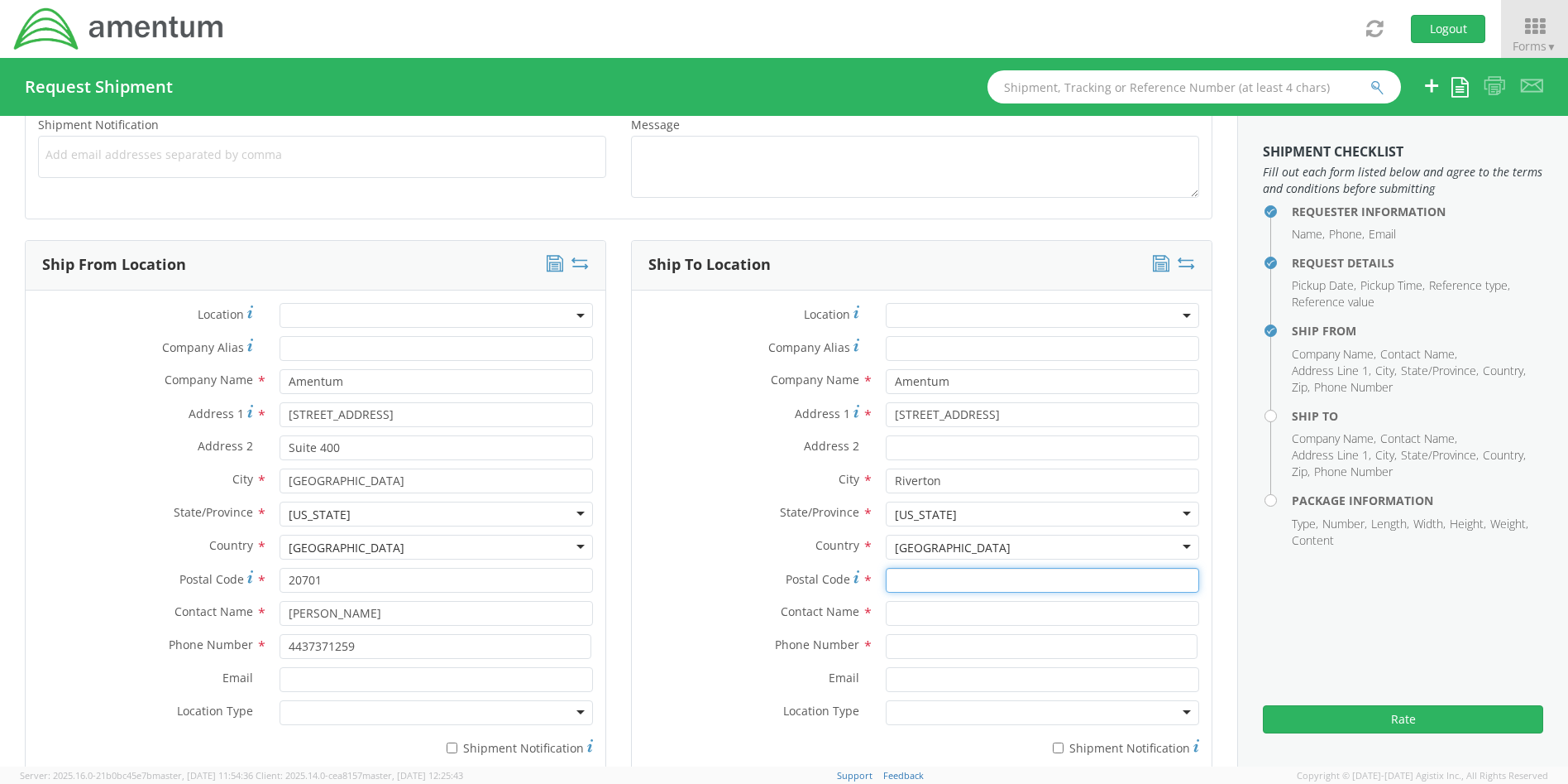
click at [908, 577] on input "Postal Code *" at bounding box center [1042, 581] width 314 height 25
type input "84096"
click at [910, 611] on input "text" at bounding box center [1042, 613] width 314 height 25
type input "[PERSON_NAME]"
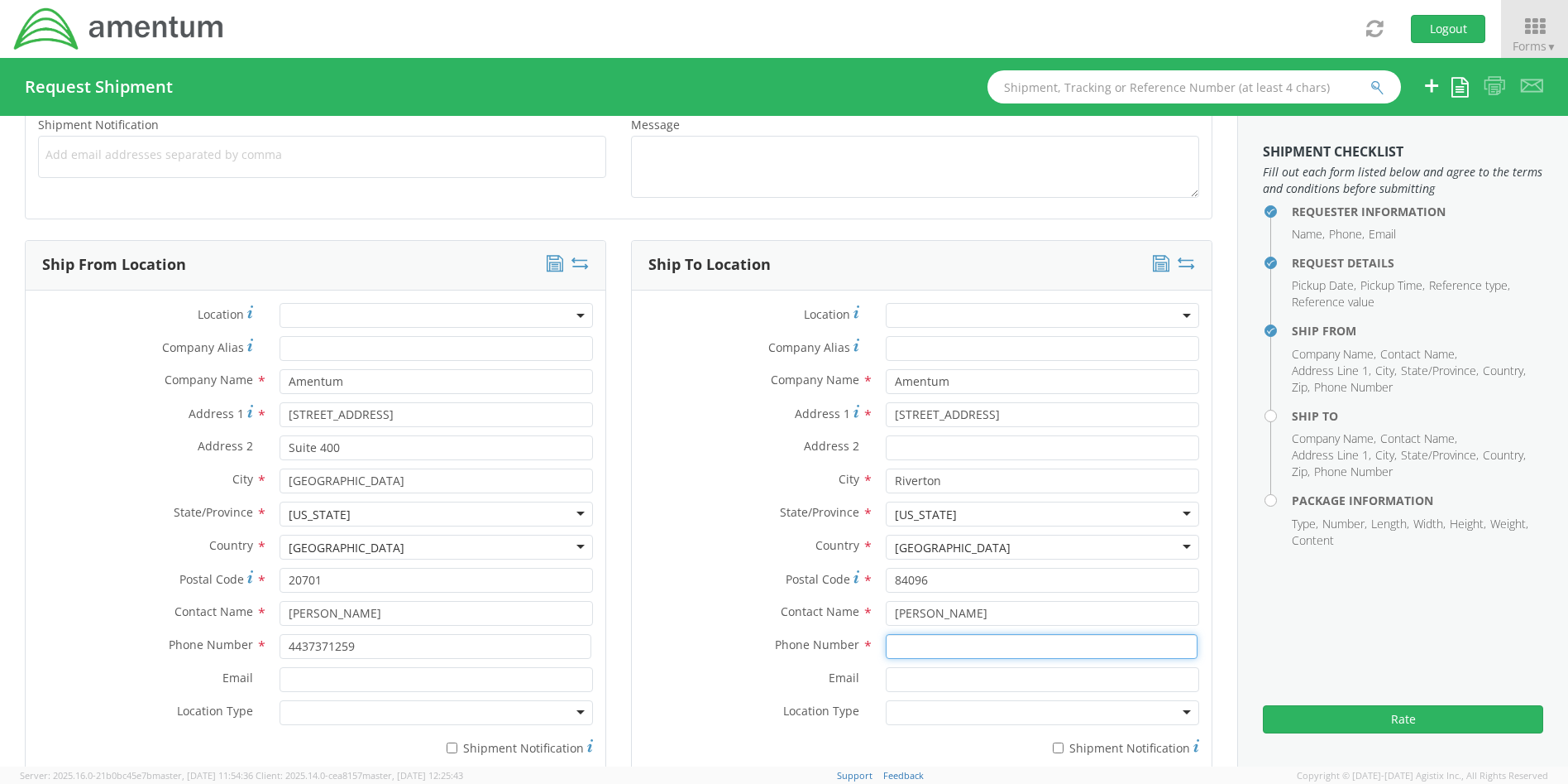
click at [934, 649] on input at bounding box center [1041, 647] width 312 height 25
type input "[PHONE_NUMBER]"
click at [1206, 563] on div "Ship To Location Location * Company Alias * Company Name * Amentum searching...…" at bounding box center [922, 519] width 606 height 558
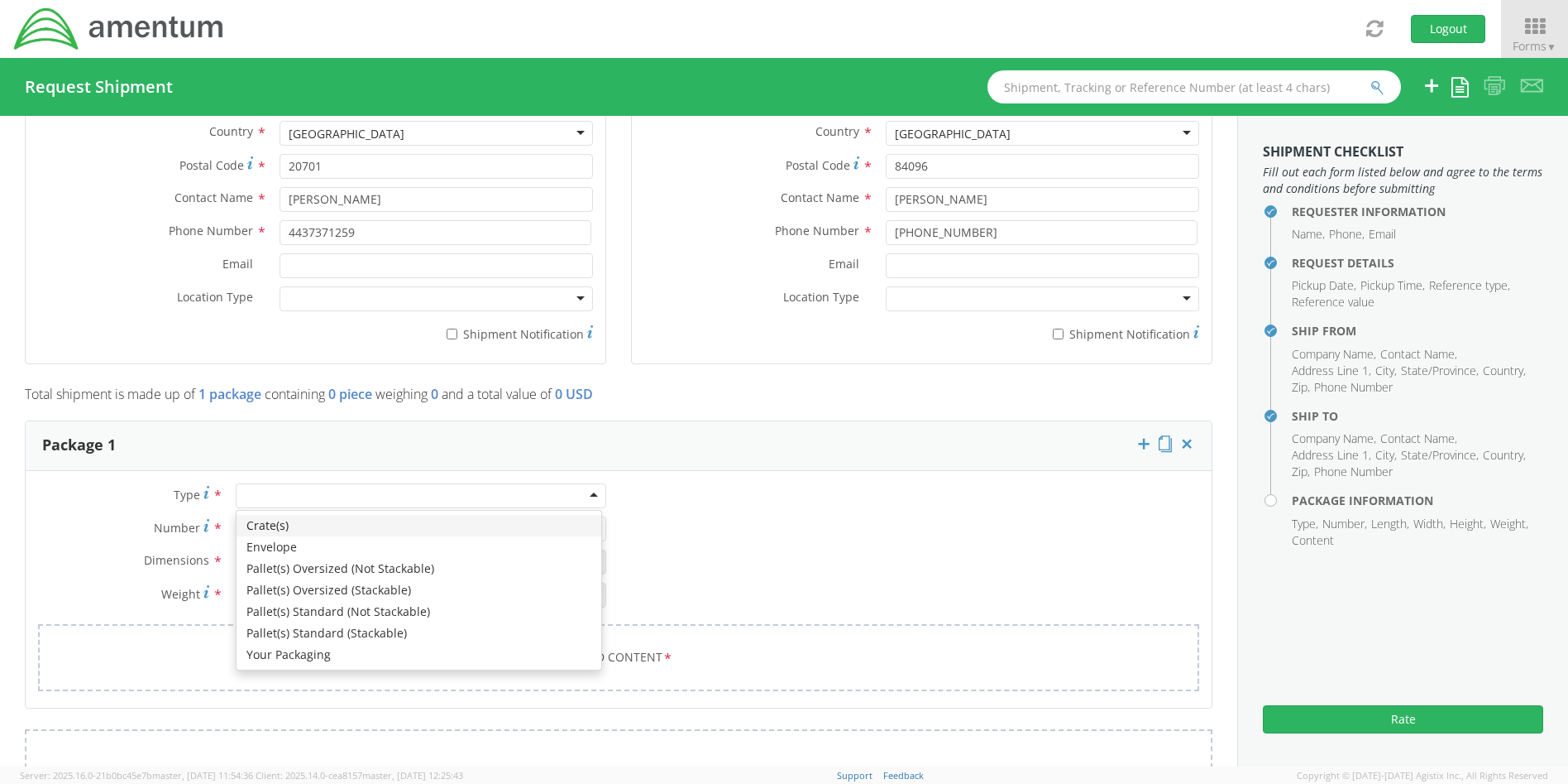
click at [393, 497] on div at bounding box center [421, 496] width 370 height 25
type input "1"
type input "9.5"
type input "12.5"
type input "0.25"
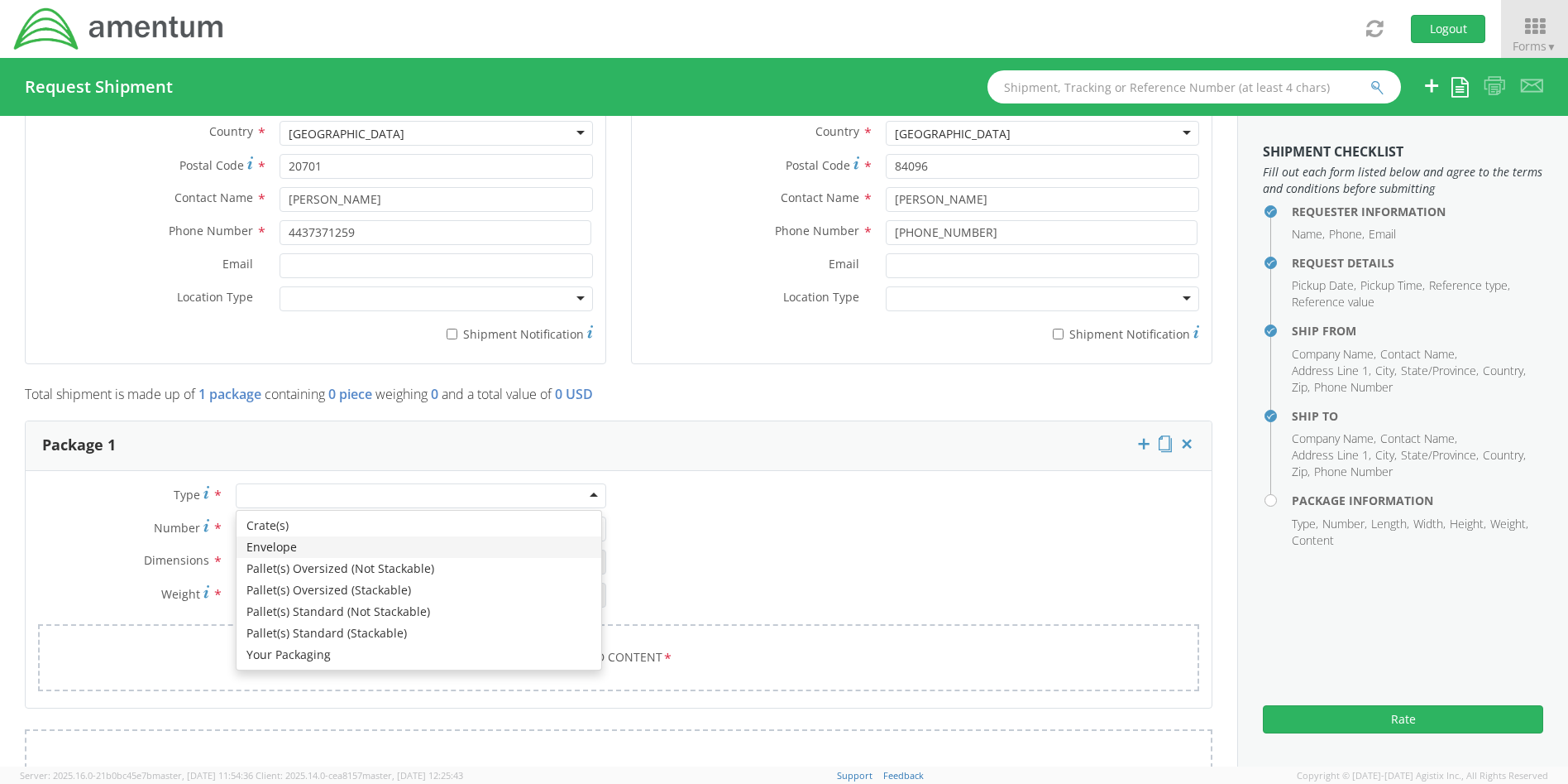
type input "1"
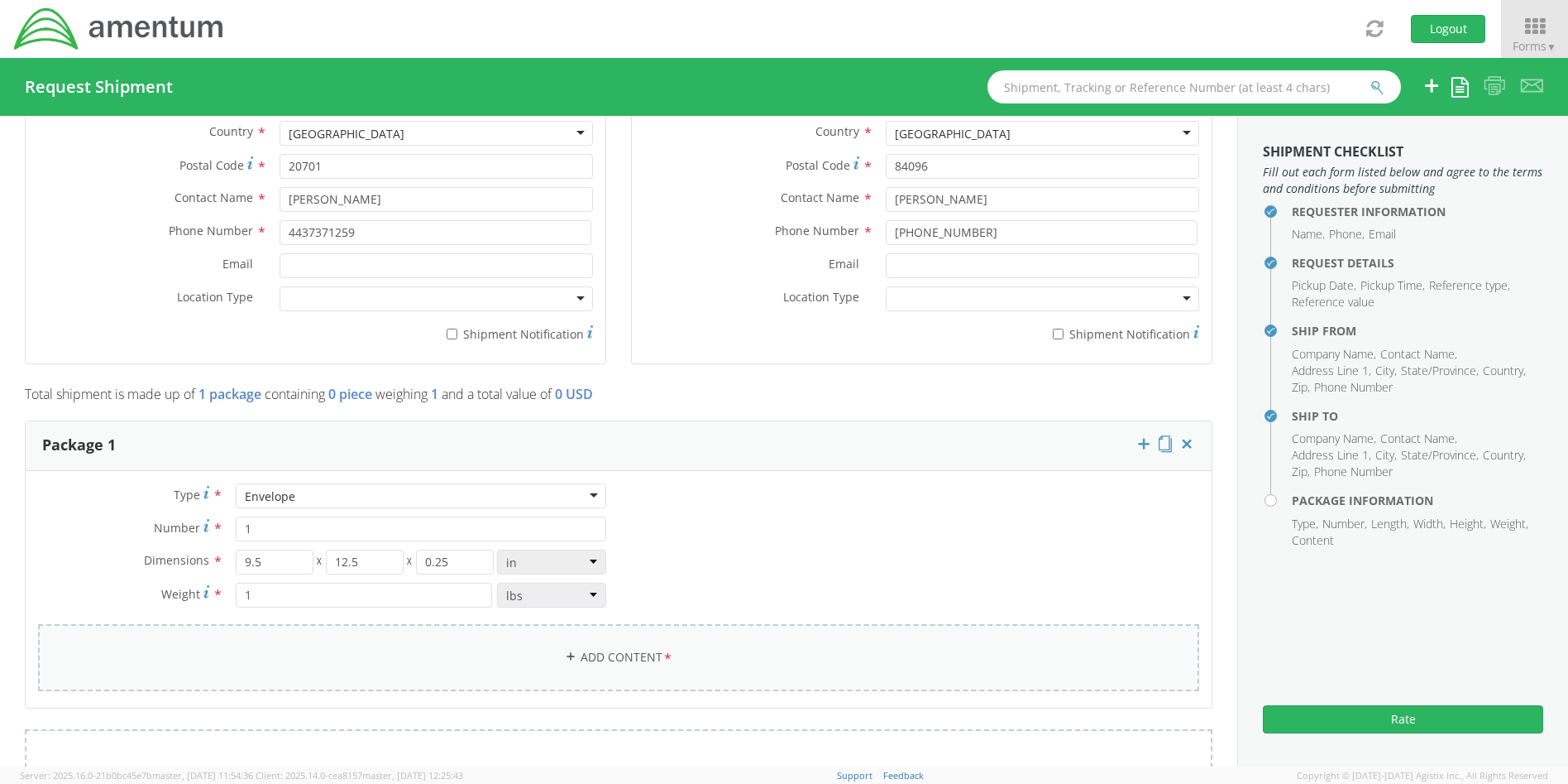
click at [621, 655] on link "Add Content *" at bounding box center [619, 657] width 1161 height 67
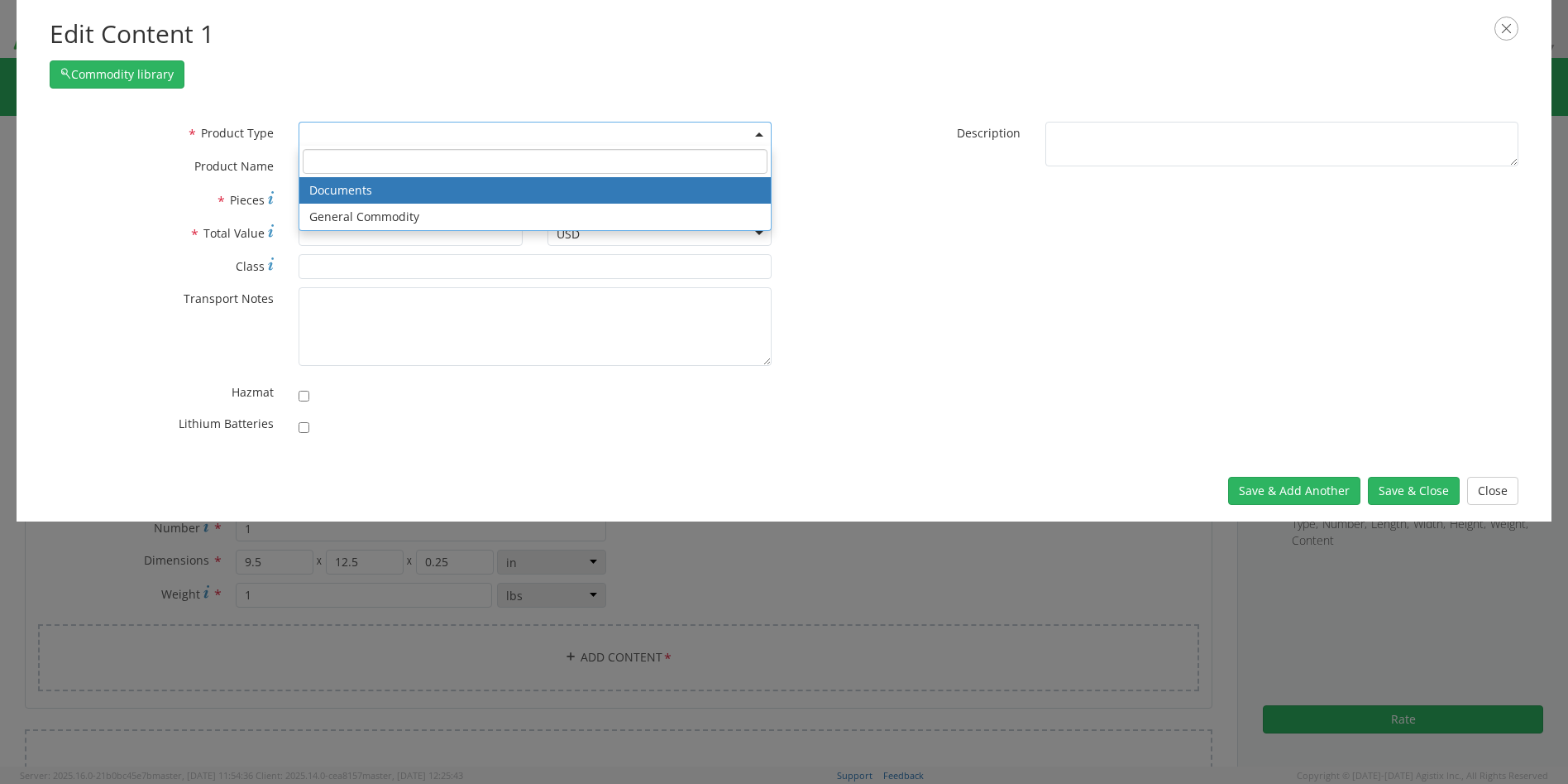
click at [456, 134] on span at bounding box center [534, 134] width 473 height 25
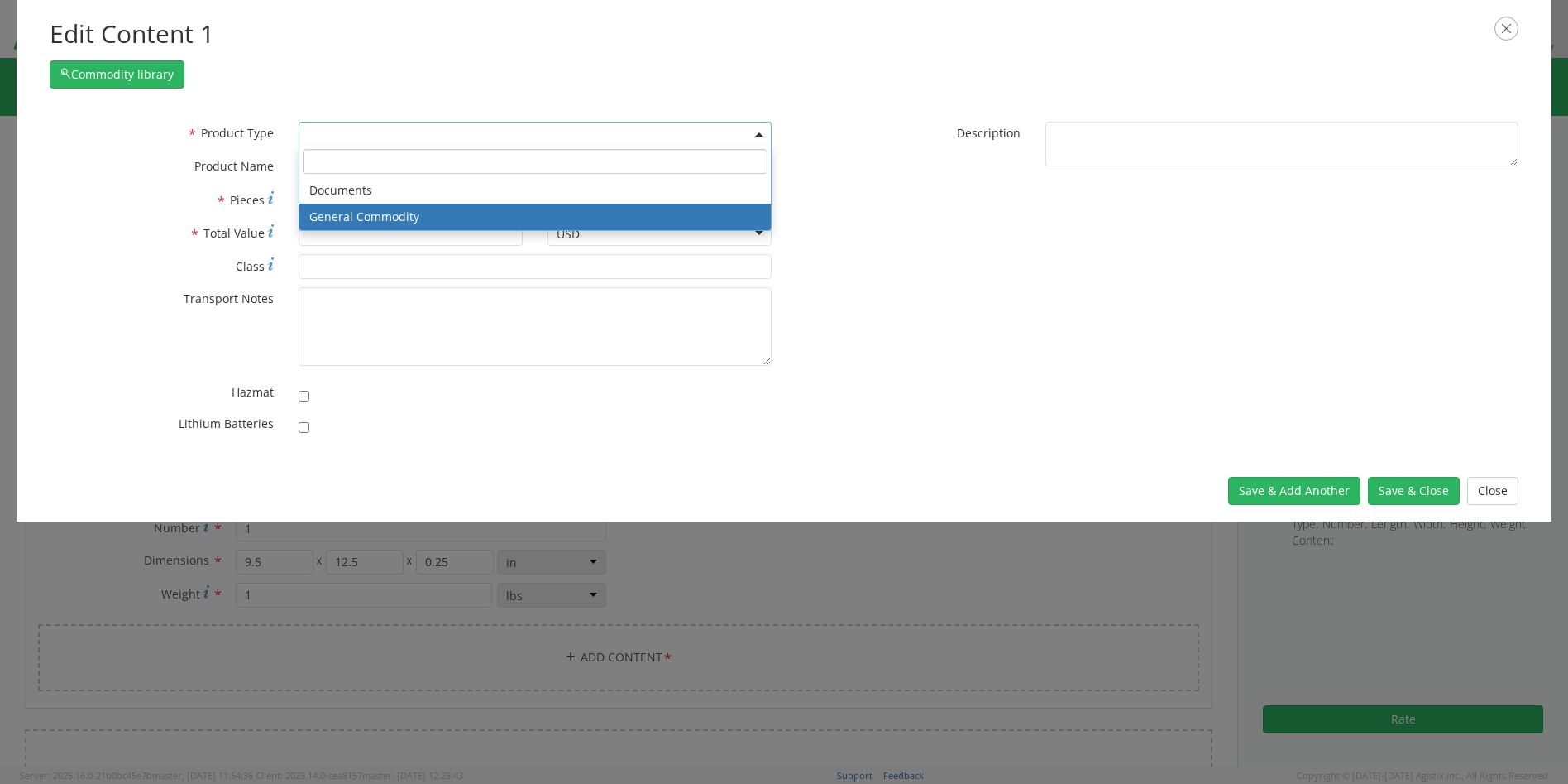
select select "COMMODITY"
type input "General Commodity"
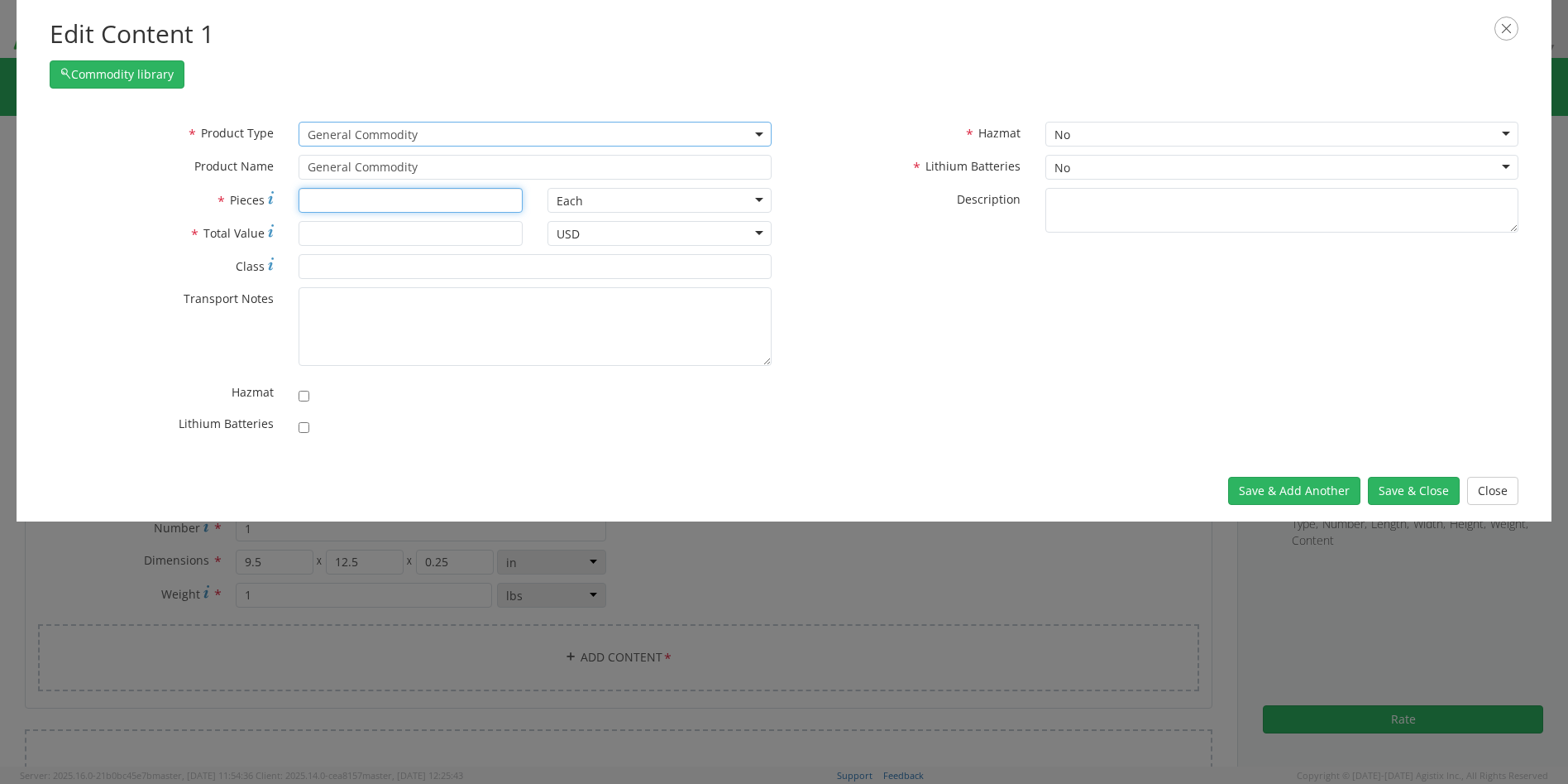
click at [365, 199] on input "* Pieces" at bounding box center [410, 201] width 224 height 25
type input "1"
click at [365, 232] on input "* Total Value" at bounding box center [410, 233] width 224 height 25
type input "10"
click at [1409, 482] on button "Save & Close" at bounding box center [1414, 490] width 92 height 28
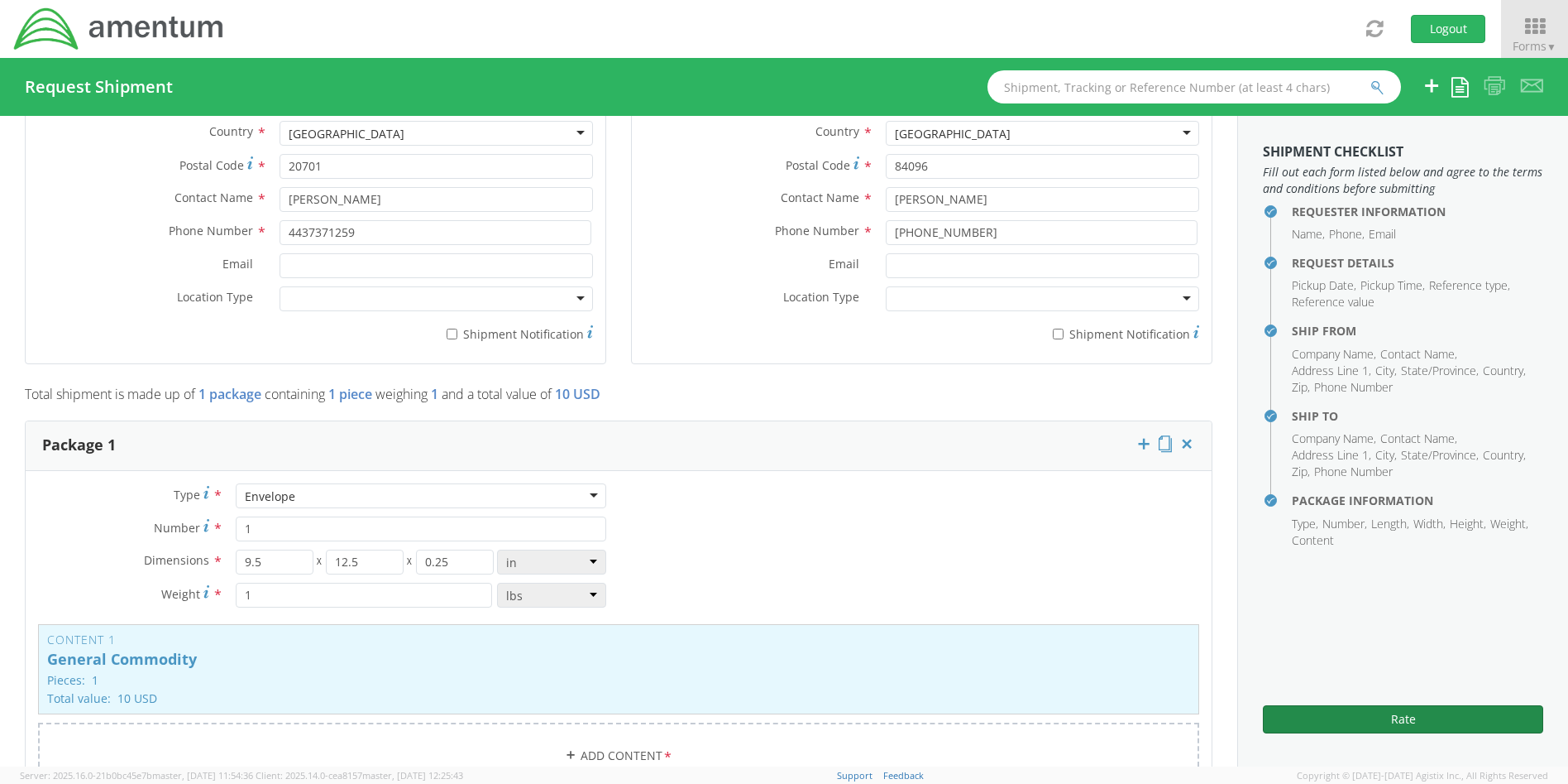
click at [1396, 718] on button "Rate" at bounding box center [1403, 719] width 280 height 28
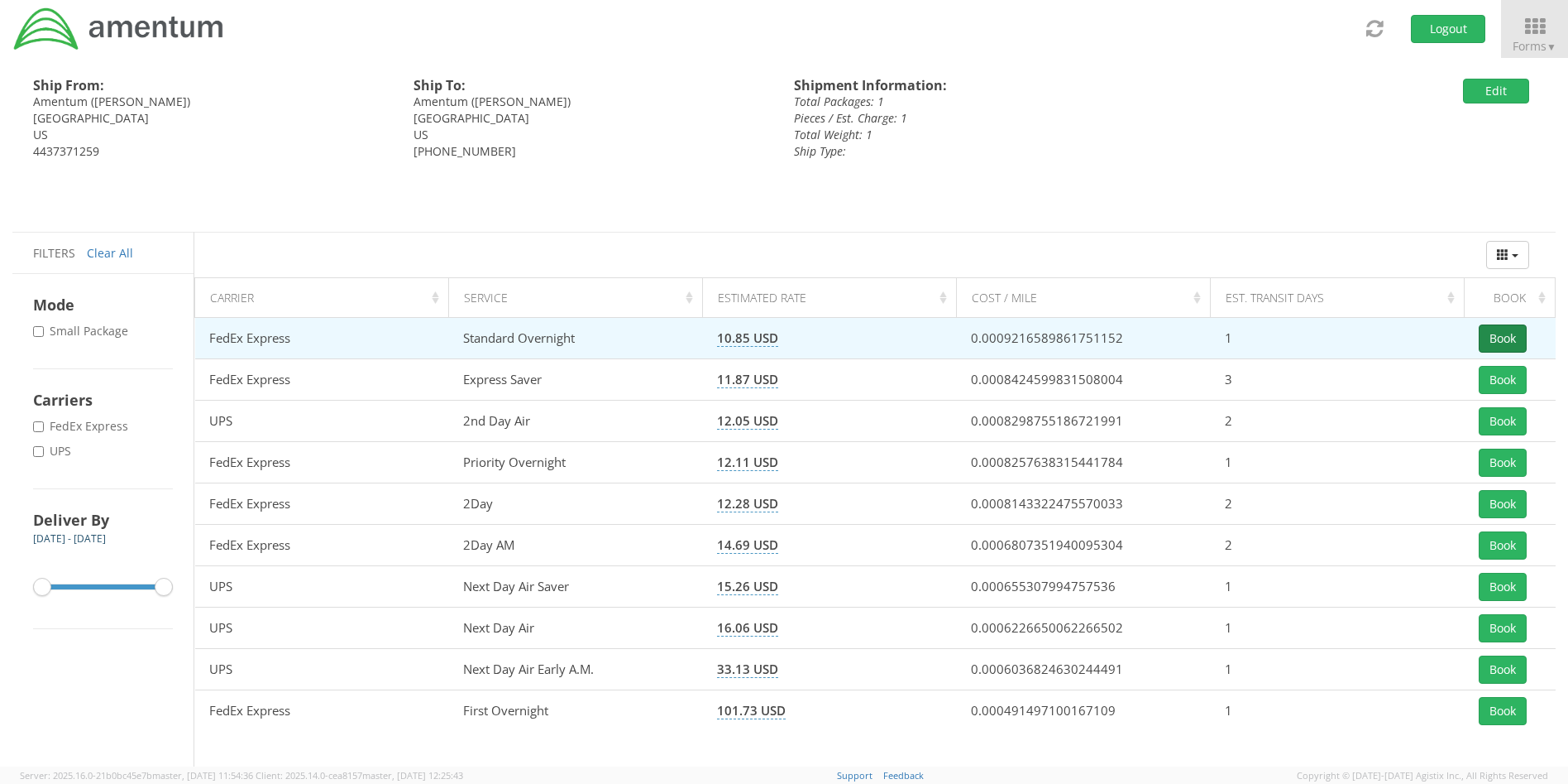
click at [1513, 341] on button "Book" at bounding box center [1503, 338] width 48 height 28
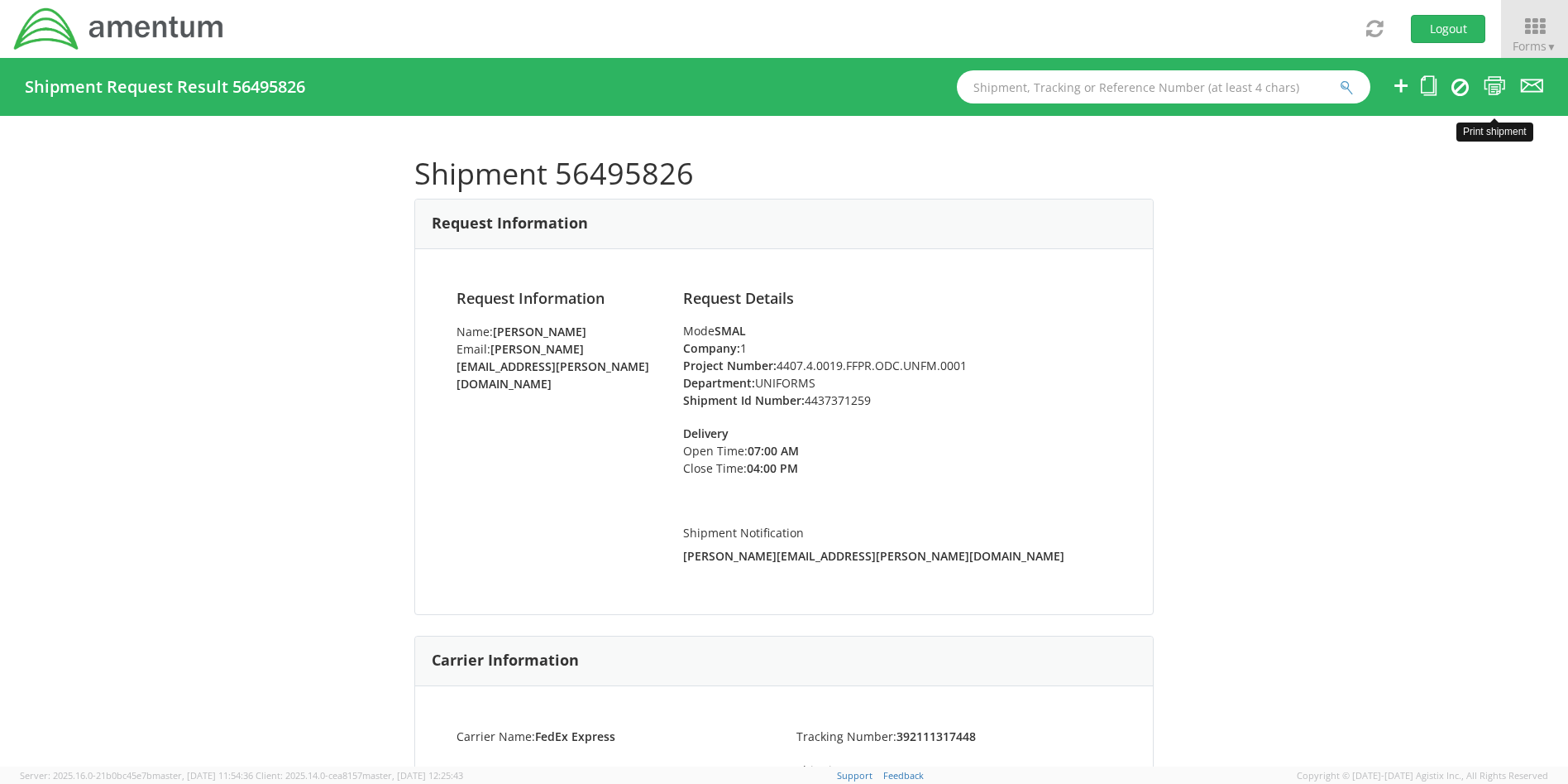
click at [1495, 79] on icon at bounding box center [1494, 85] width 22 height 21
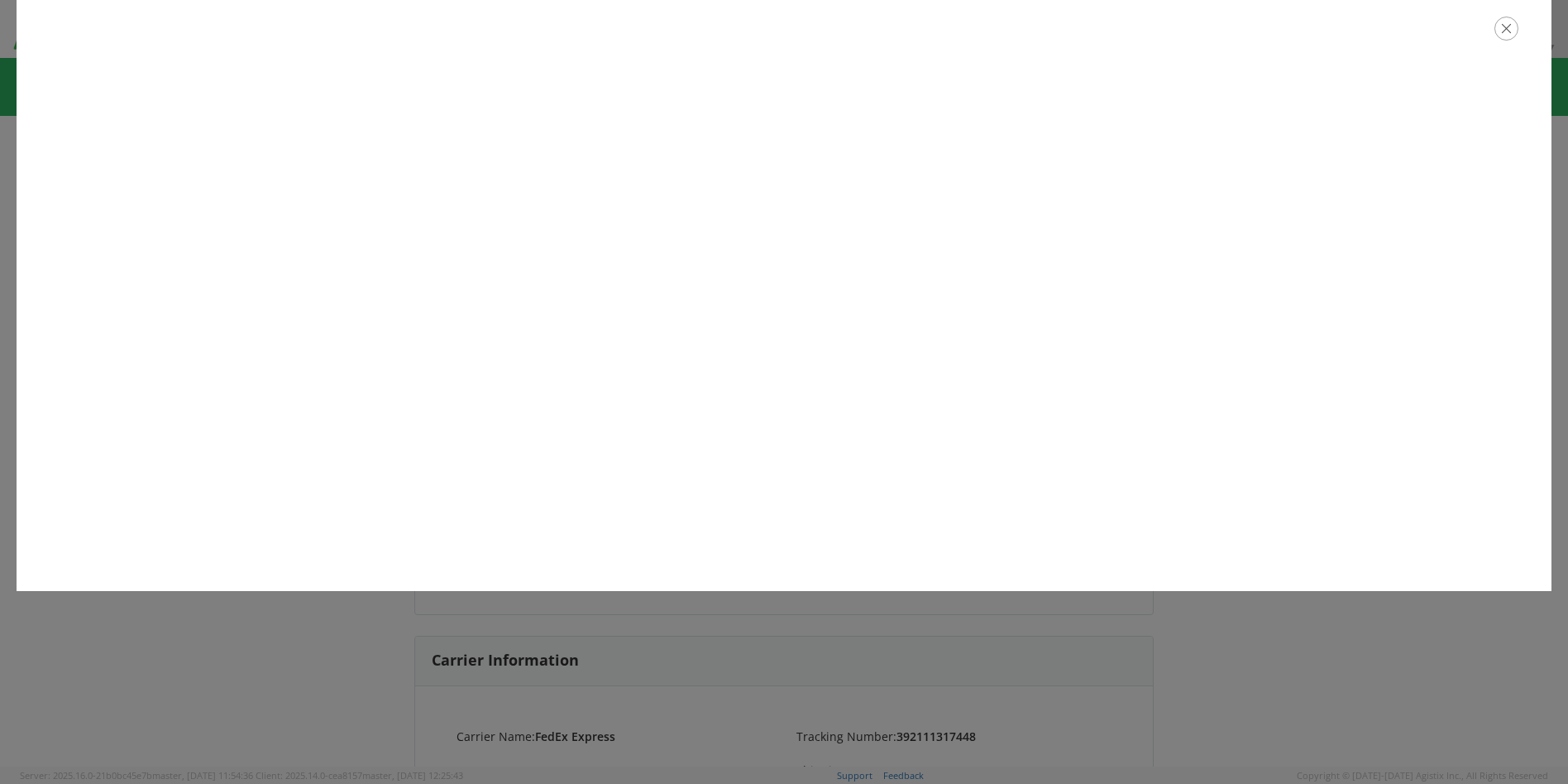
click at [1510, 32] on icon "button" at bounding box center [1506, 28] width 24 height 24
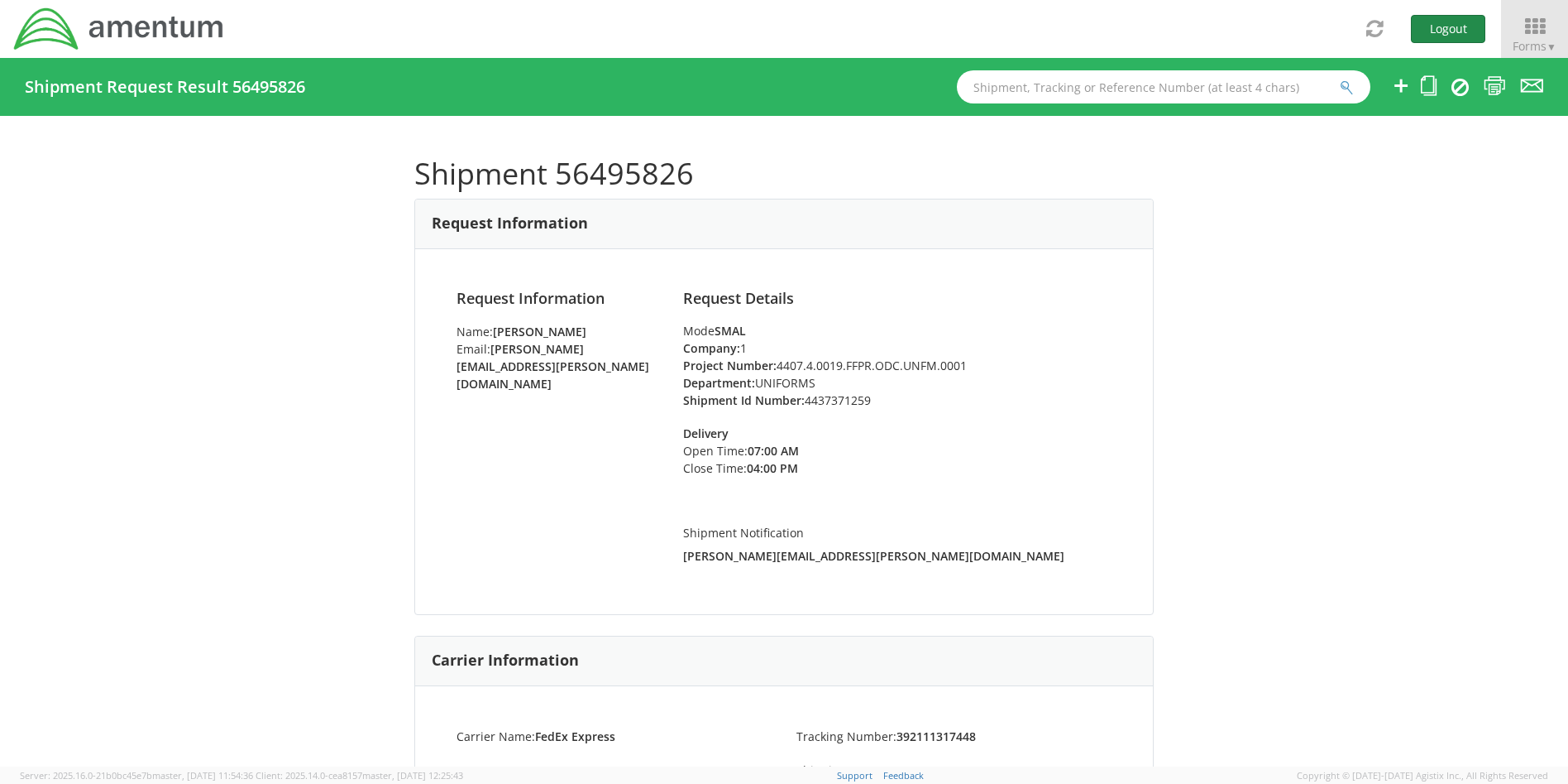
click at [1445, 24] on button "Logout" at bounding box center [1448, 29] width 75 height 28
